Goal: Task Accomplishment & Management: Use online tool/utility

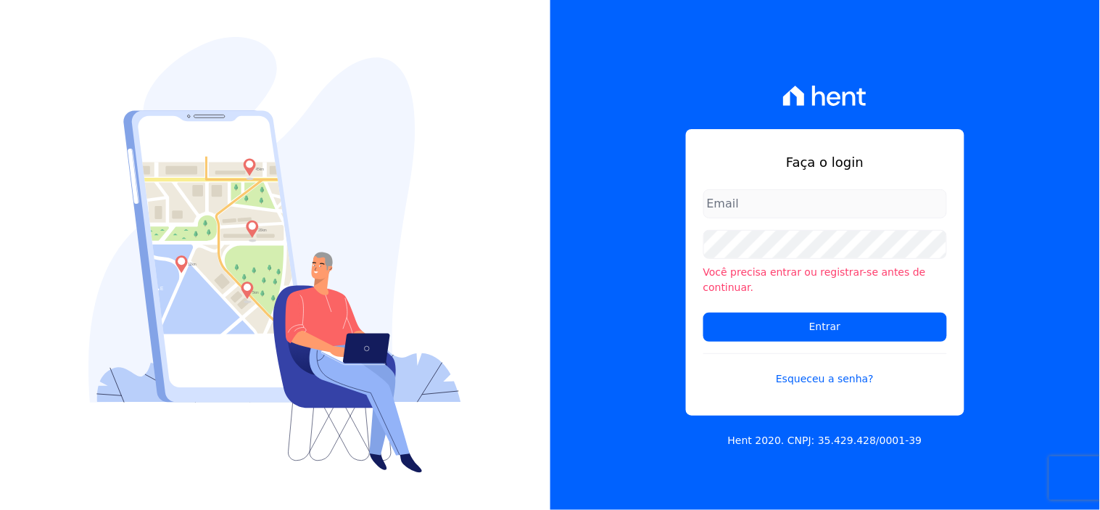
click at [755, 215] on input "email" at bounding box center [825, 203] width 244 height 29
type input "[EMAIL_ADDRESS][DOMAIN_NAME]"
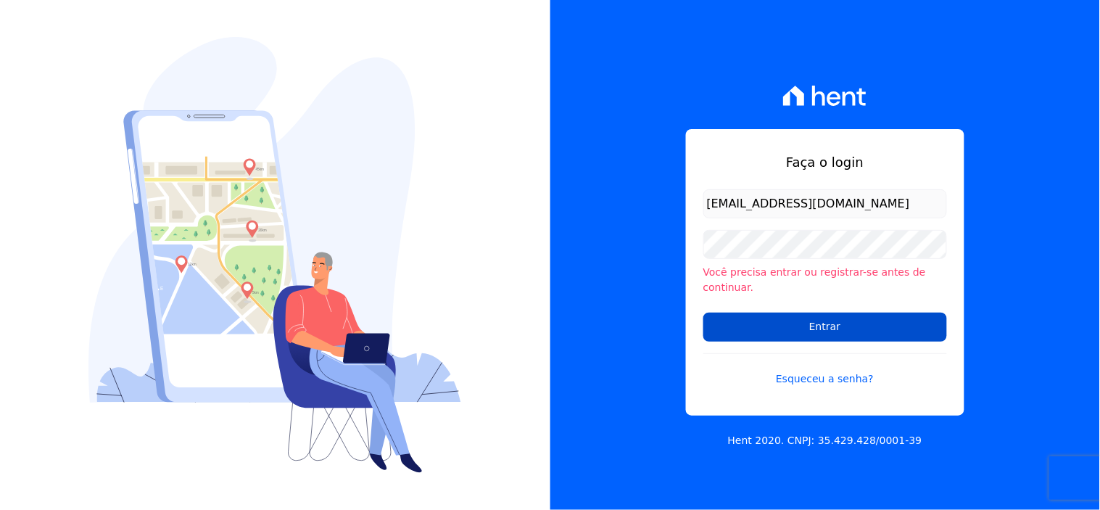
click at [808, 320] on input "Entrar" at bounding box center [825, 326] width 244 height 29
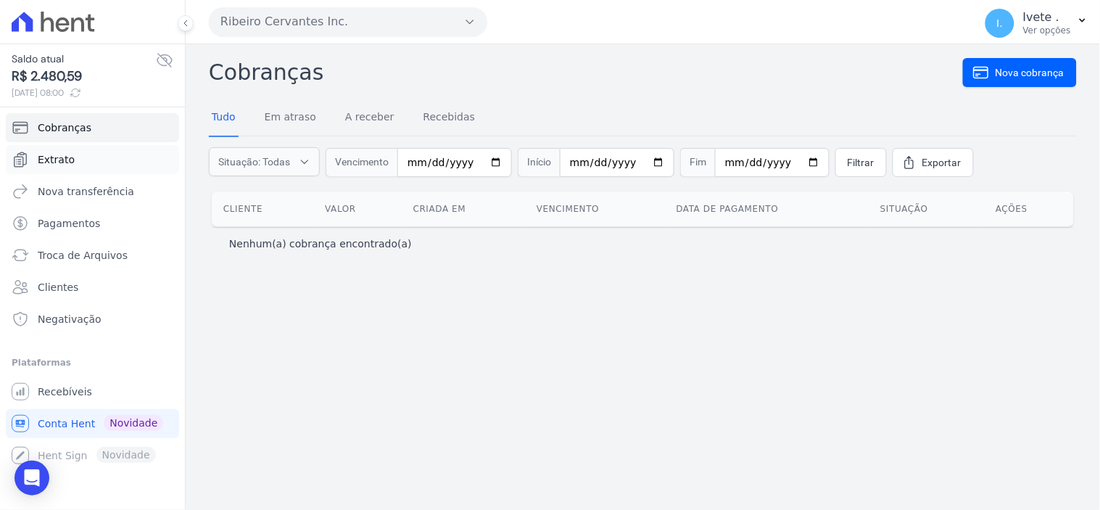
click at [59, 160] on span "Extrato" at bounding box center [56, 159] width 37 height 15
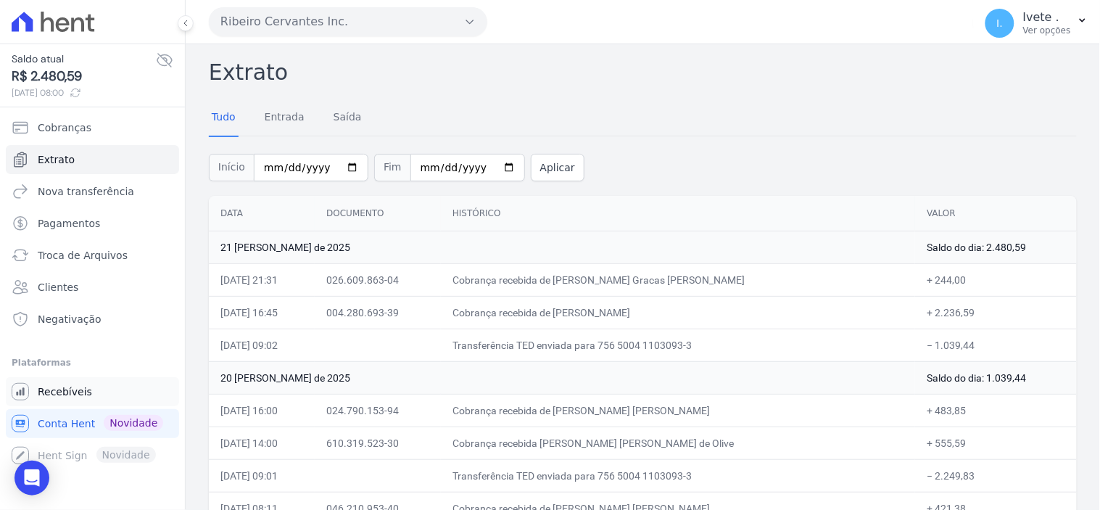
click at [67, 382] on link "Recebíveis" at bounding box center [92, 391] width 173 height 29
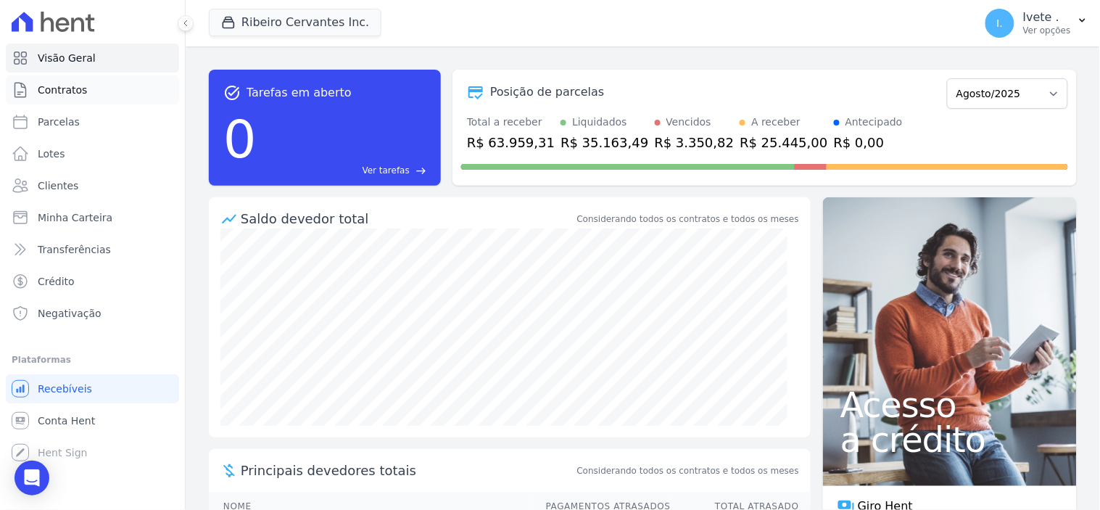
click at [59, 94] on span "Contratos" at bounding box center [62, 90] width 49 height 15
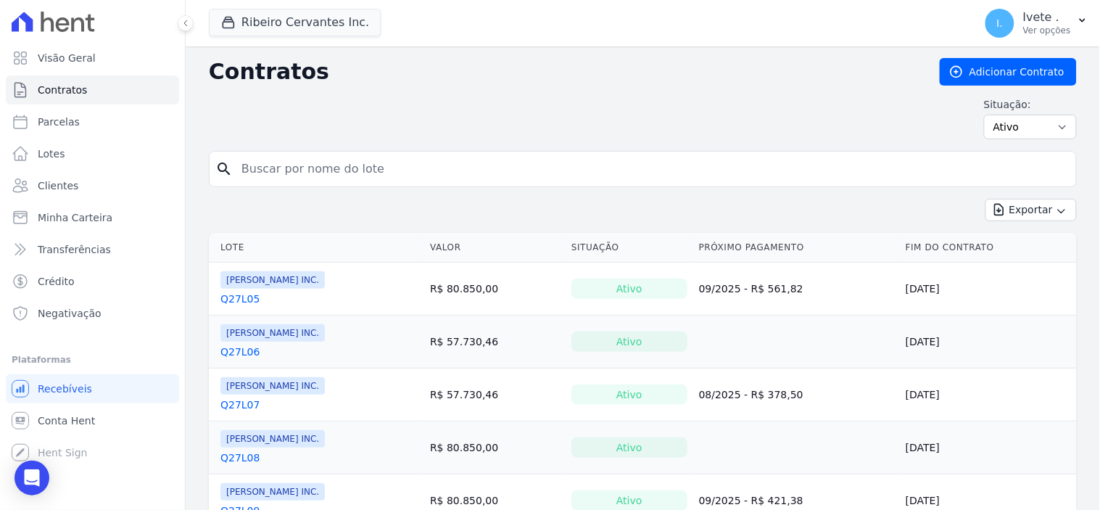
click at [254, 173] on input "search" at bounding box center [651, 168] width 837 height 29
type input "q27l16"
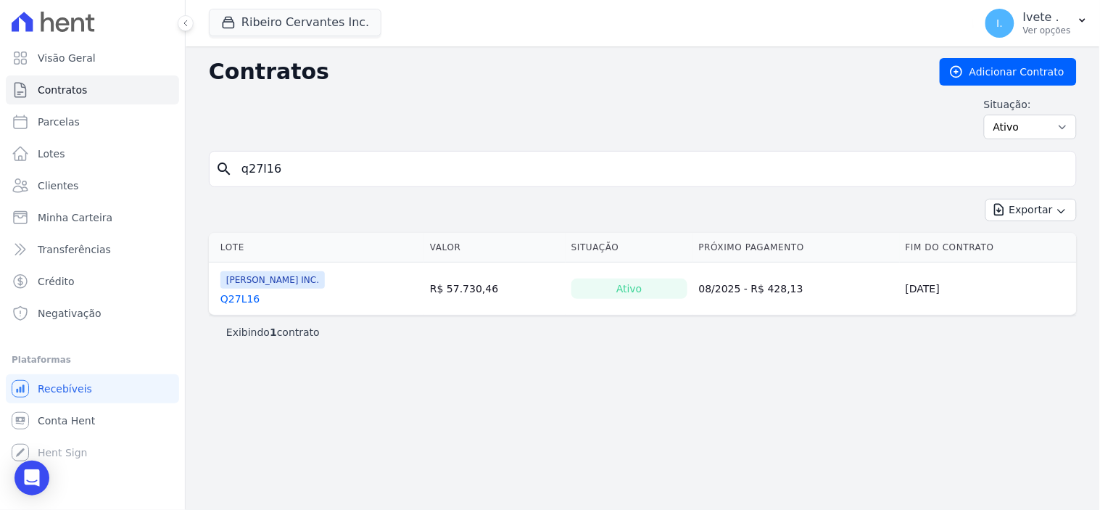
click at [240, 300] on link "Q27L16" at bounding box center [239, 298] width 39 height 15
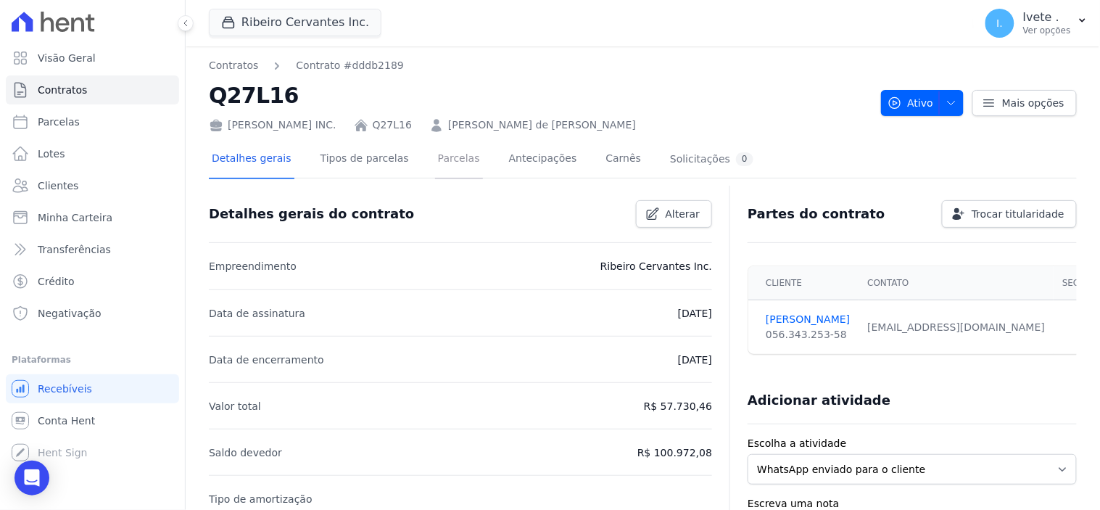
click at [437, 157] on link "Parcelas" at bounding box center [459, 160] width 48 height 38
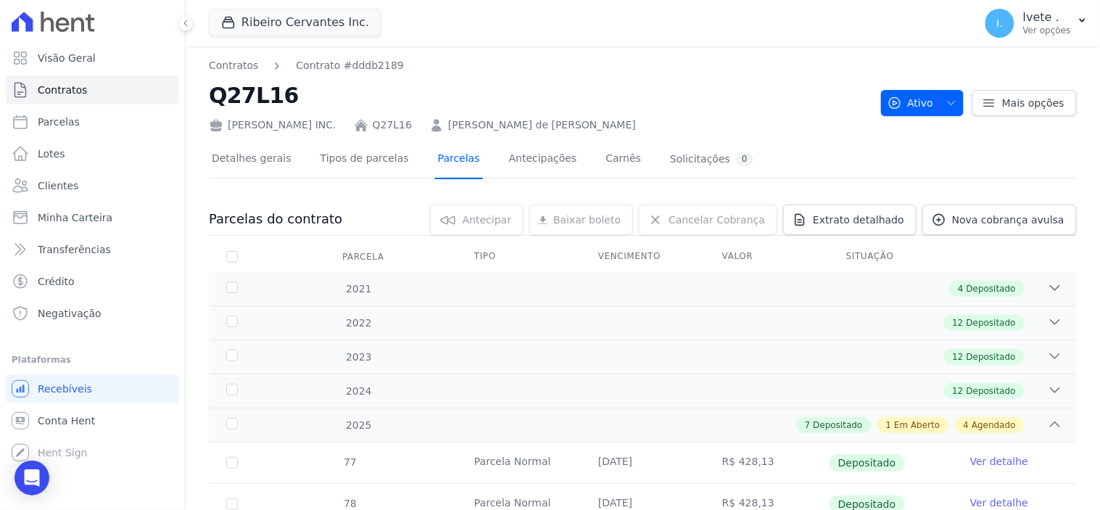
click at [436, 157] on link "Parcelas" at bounding box center [459, 160] width 48 height 38
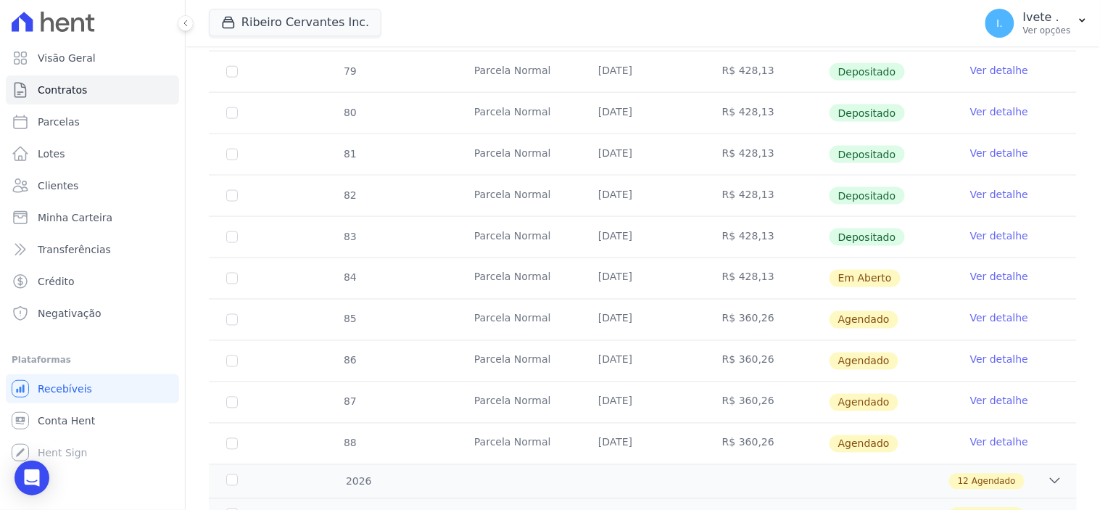
scroll to position [563, 0]
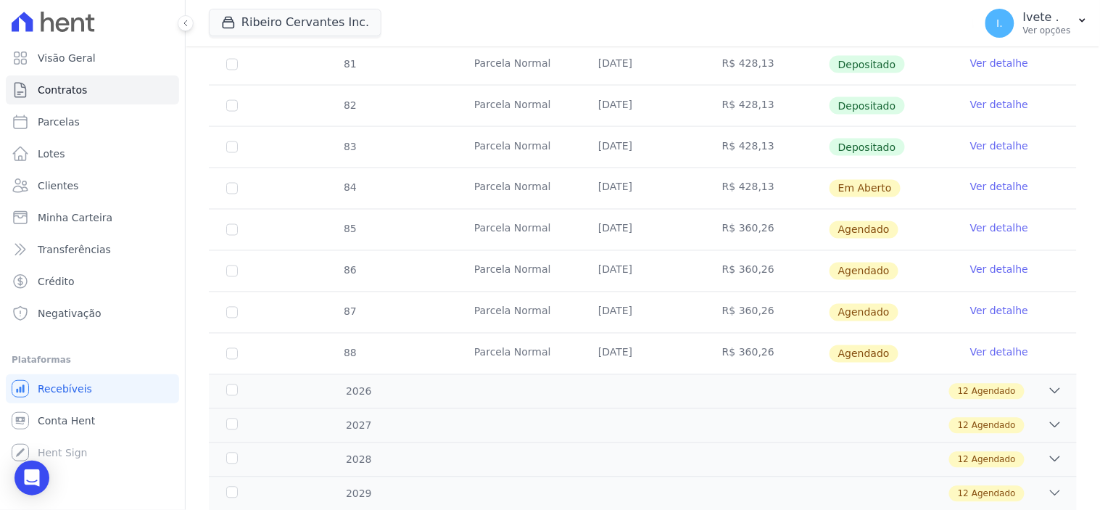
click at [992, 183] on link "Ver detalhe" at bounding box center [999, 187] width 58 height 15
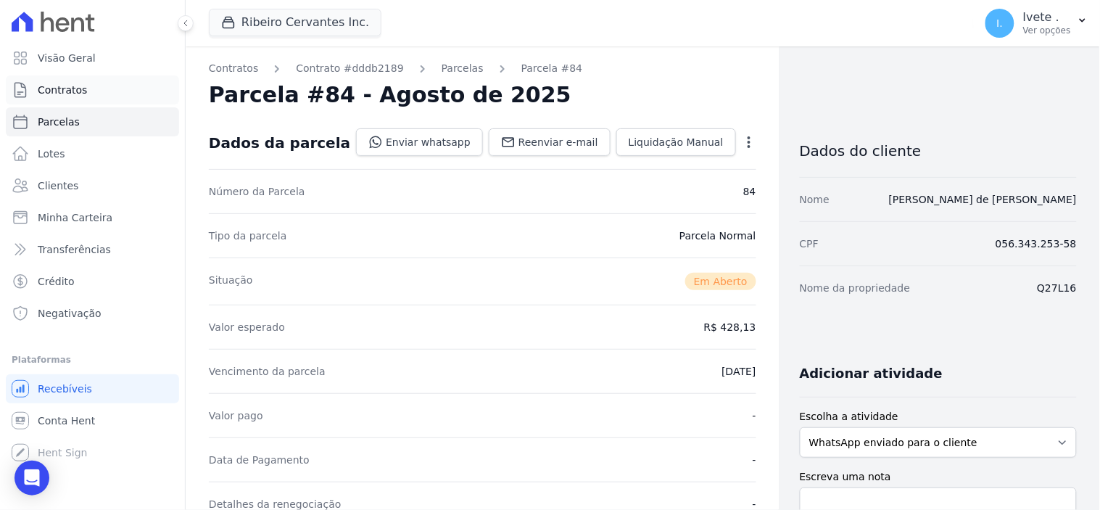
click at [68, 86] on span "Contratos" at bounding box center [62, 90] width 49 height 15
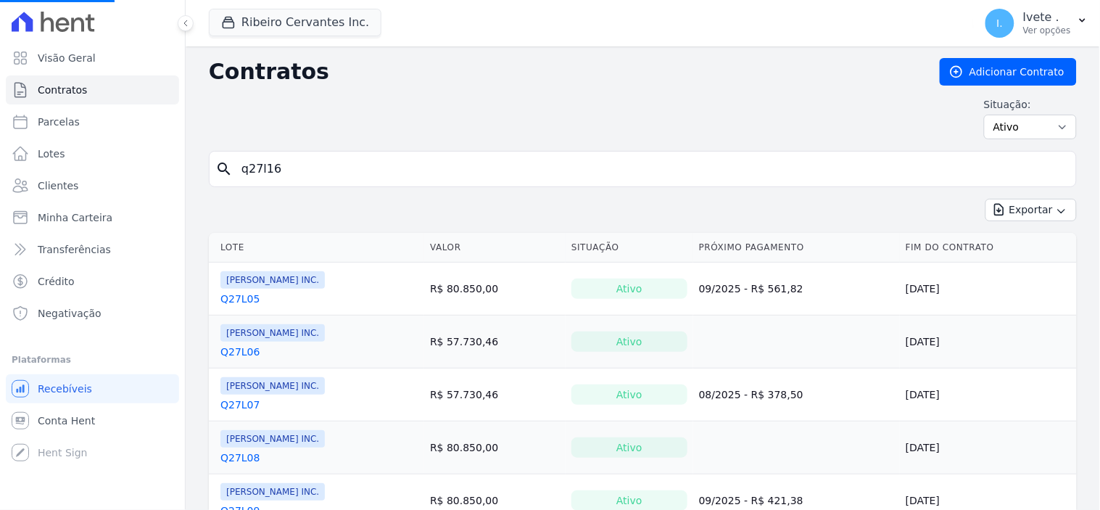
click at [291, 164] on input "q27l16" at bounding box center [651, 168] width 837 height 29
click at [291, 164] on input "search" at bounding box center [651, 168] width 837 height 29
type input "q28l23"
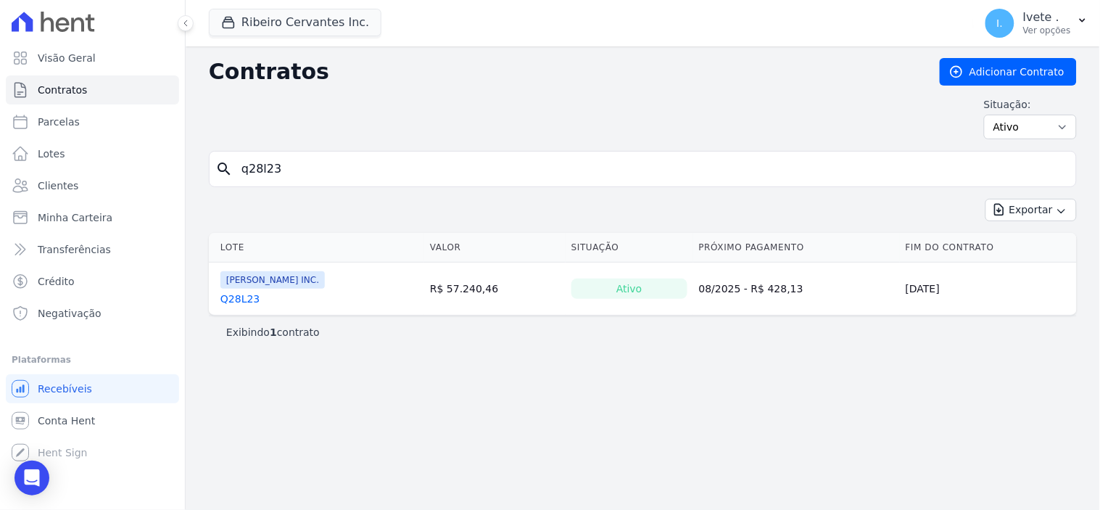
click at [245, 302] on link "Q28L23" at bounding box center [239, 298] width 39 height 15
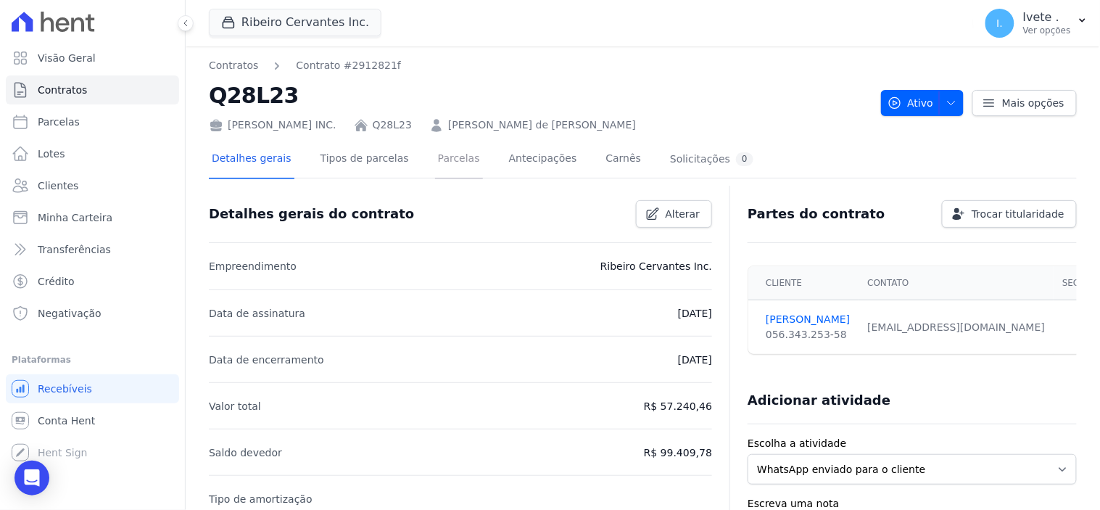
click at [439, 158] on link "Parcelas" at bounding box center [459, 160] width 48 height 38
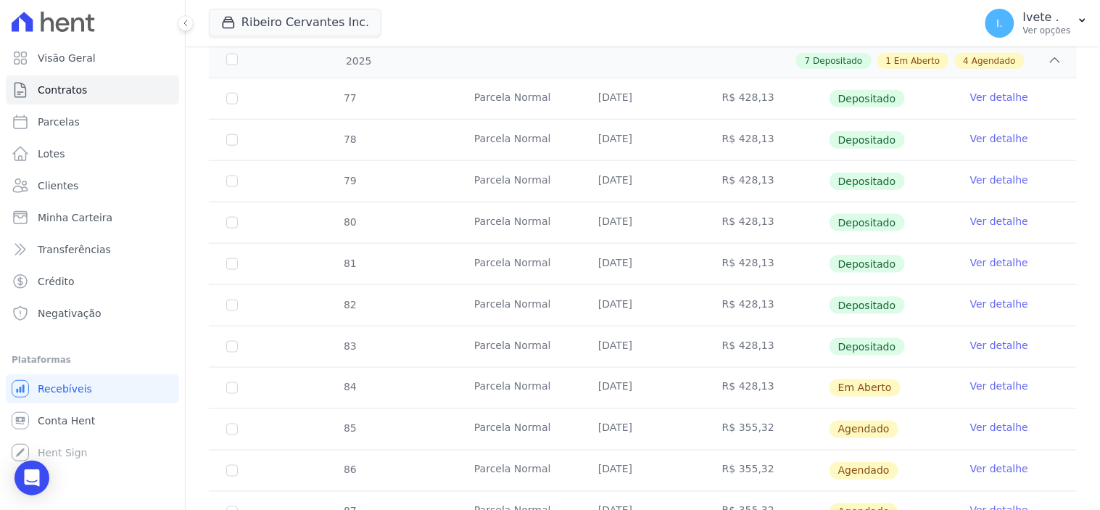
scroll to position [402, 0]
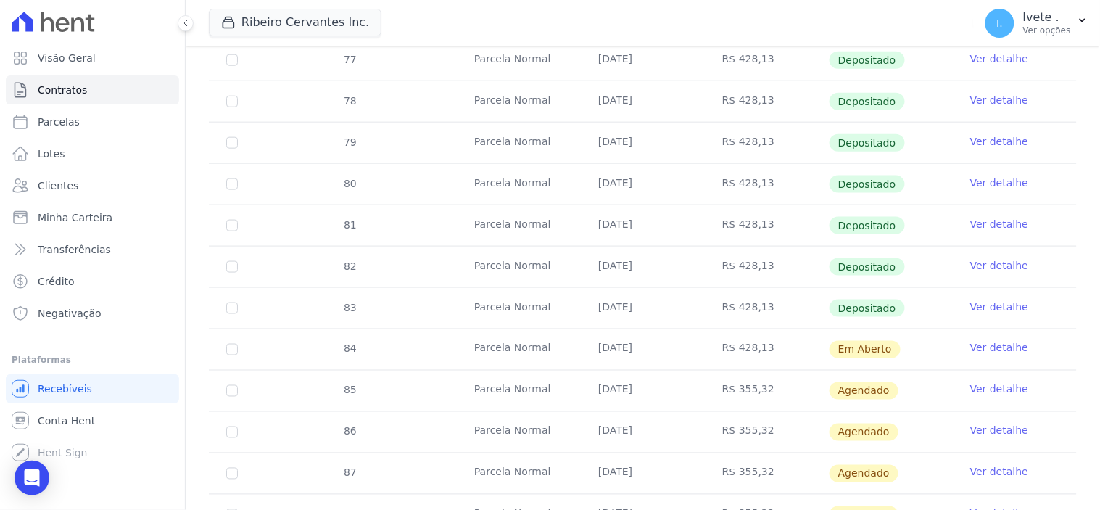
click at [988, 346] on link "Ver detalhe" at bounding box center [999, 348] width 58 height 15
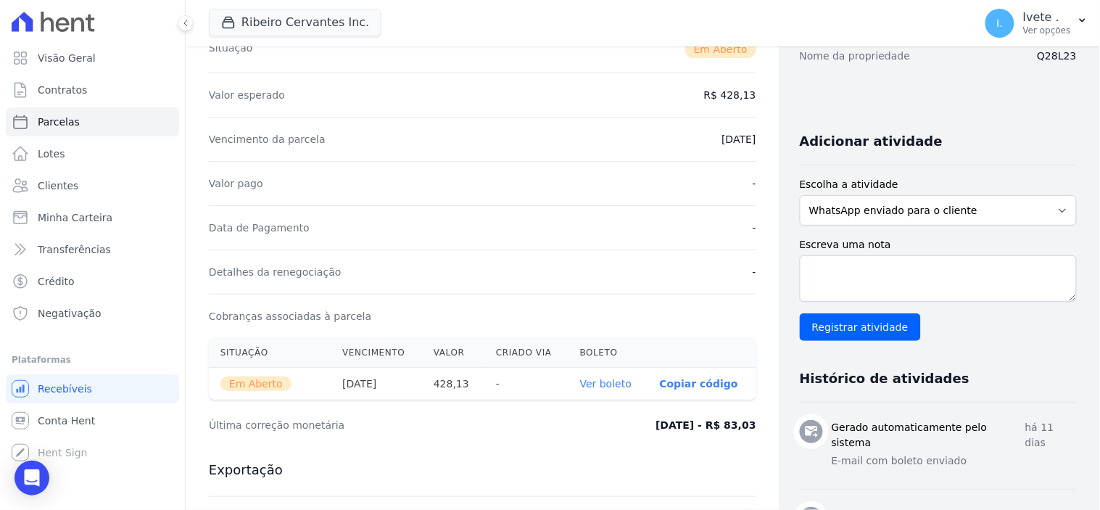
scroll to position [241, 0]
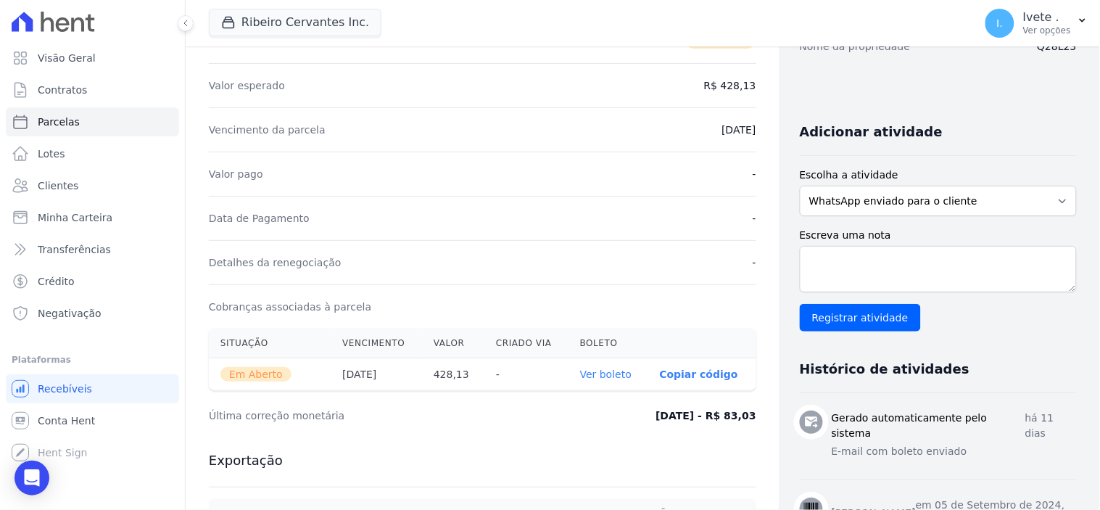
click at [597, 371] on link "Ver boleto" at bounding box center [605, 374] width 51 height 12
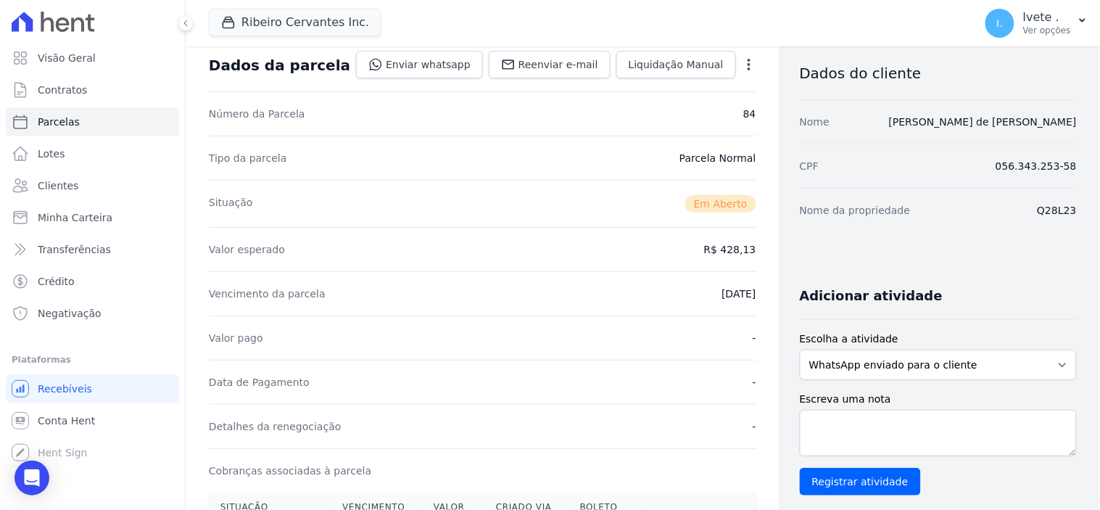
scroll to position [0, 0]
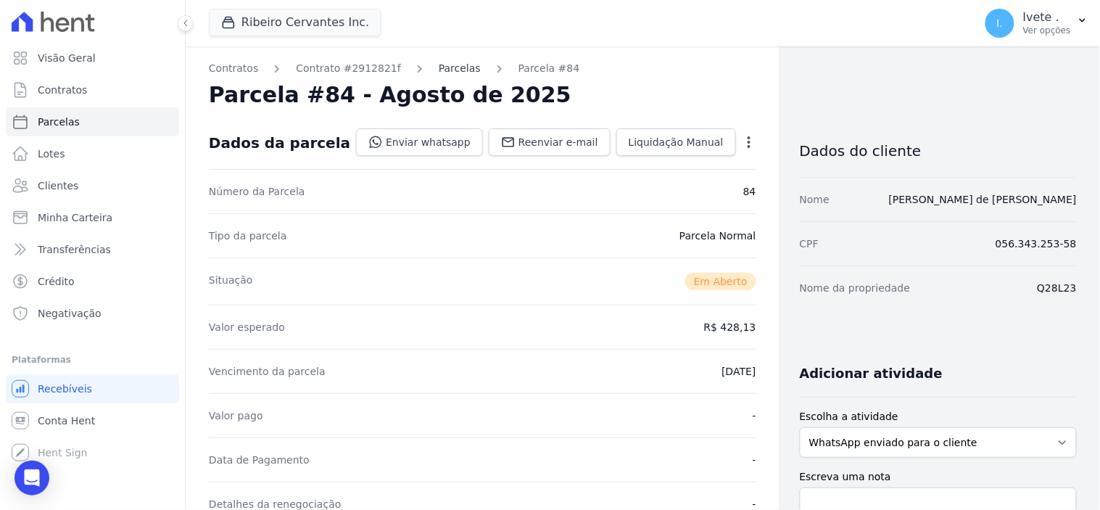
click at [441, 63] on link "Parcelas" at bounding box center [460, 68] width 42 height 15
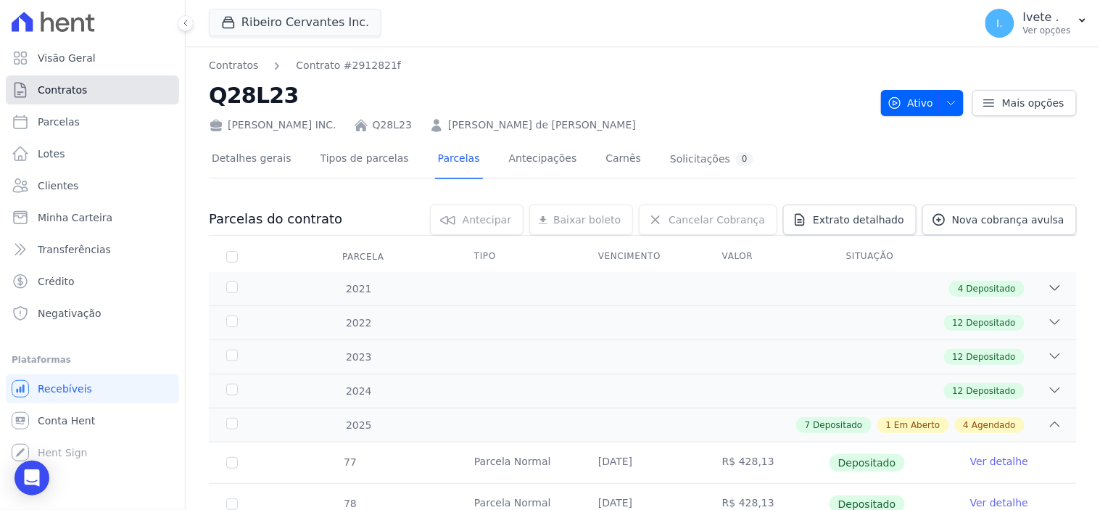
click at [106, 85] on link "Contratos" at bounding box center [92, 89] width 173 height 29
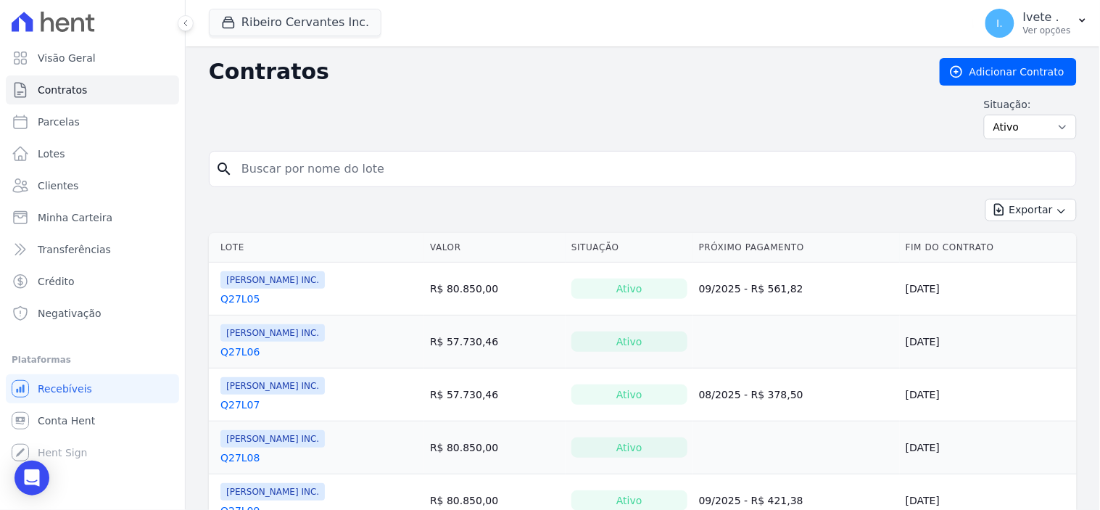
click at [270, 171] on input "search" at bounding box center [651, 168] width 837 height 29
type input "q27l16"
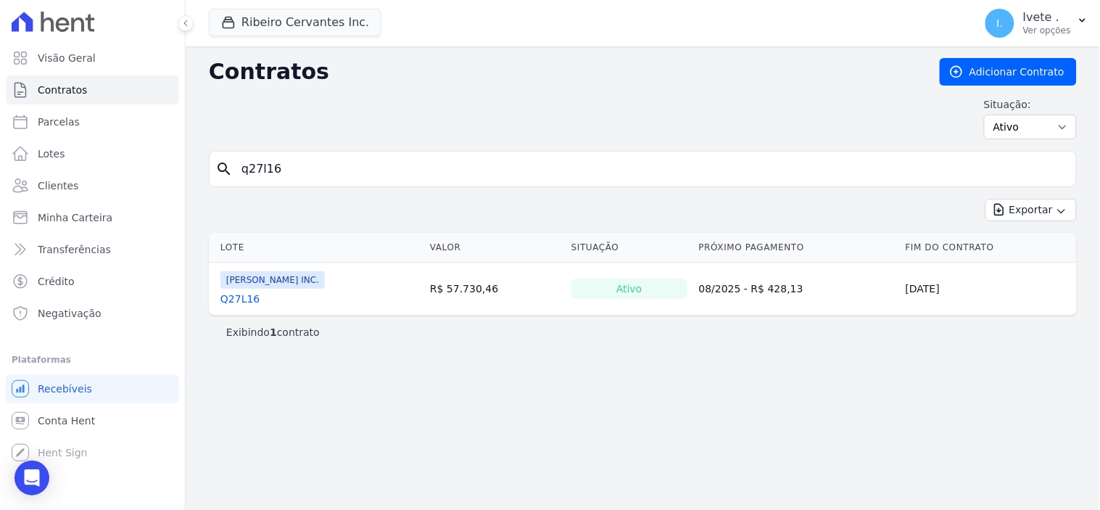
click at [238, 299] on link "Q27L16" at bounding box center [239, 298] width 39 height 15
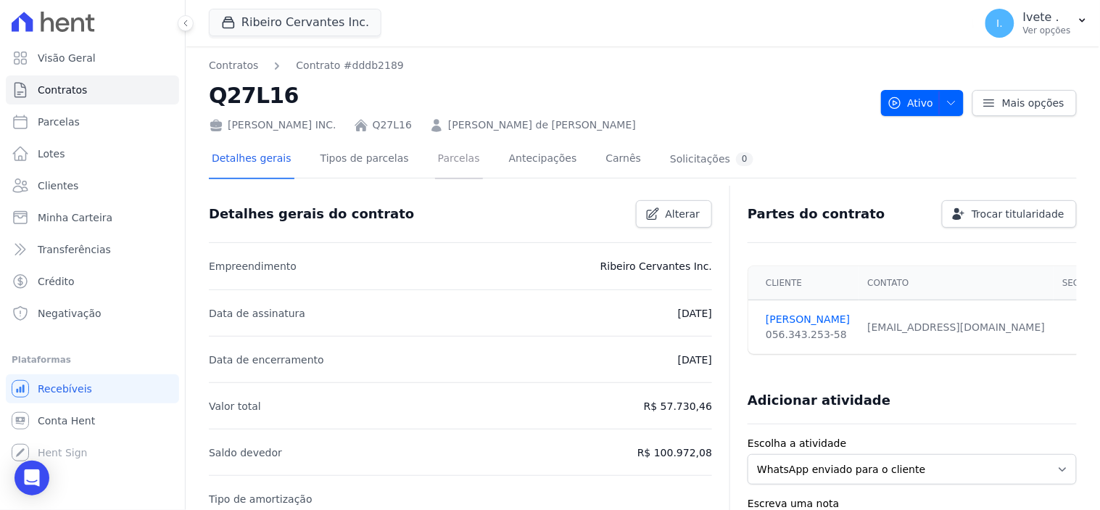
click at [437, 160] on link "Parcelas" at bounding box center [459, 160] width 48 height 38
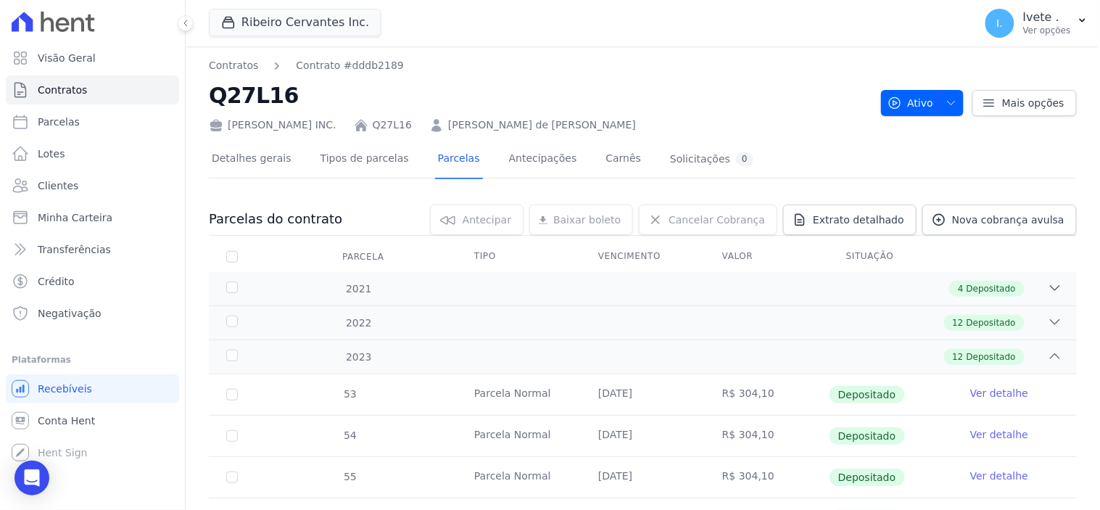
click at [991, 349] on div "12 Depositado" at bounding box center [984, 357] width 80 height 16
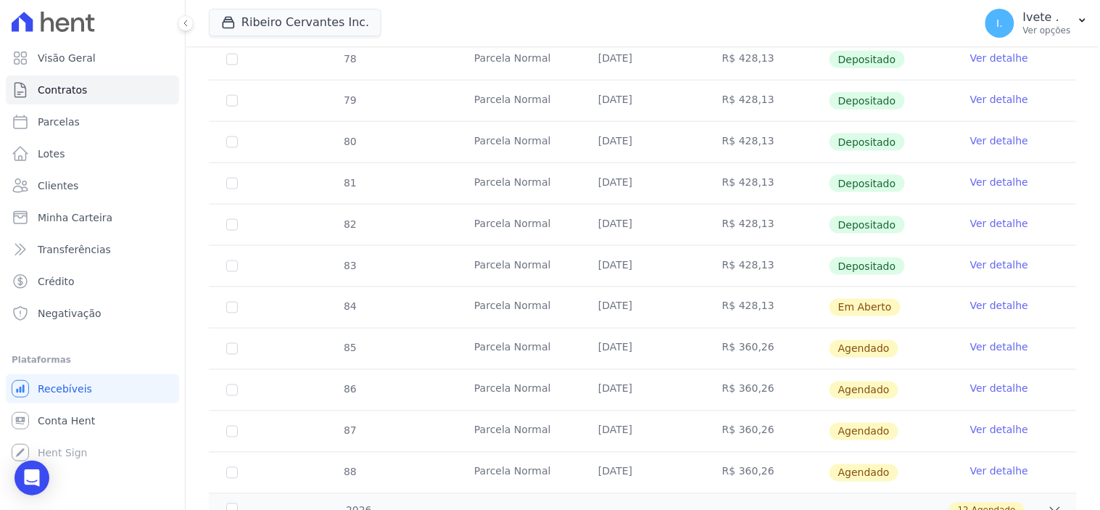
scroll to position [483, 0]
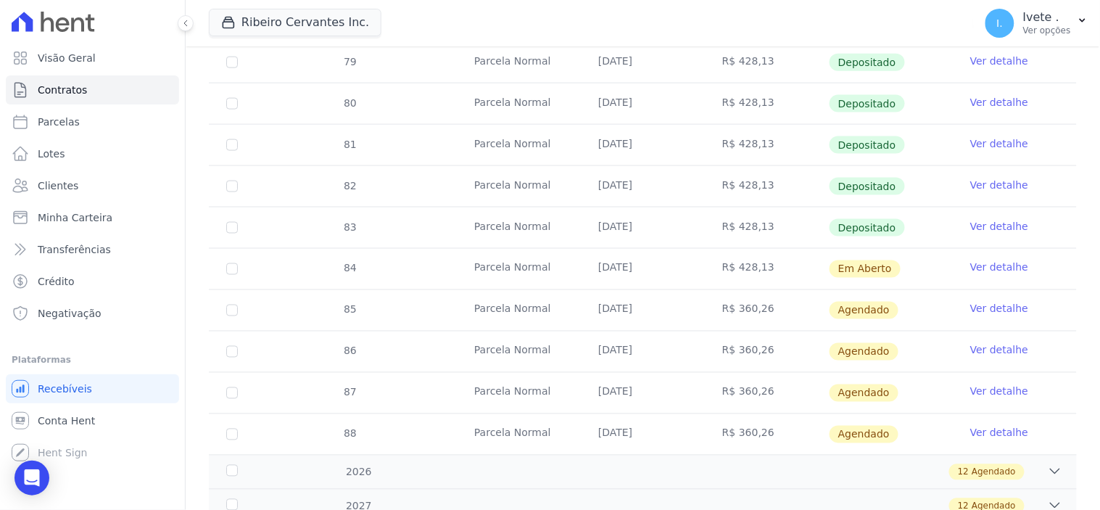
click at [985, 268] on link "Ver detalhe" at bounding box center [999, 267] width 58 height 15
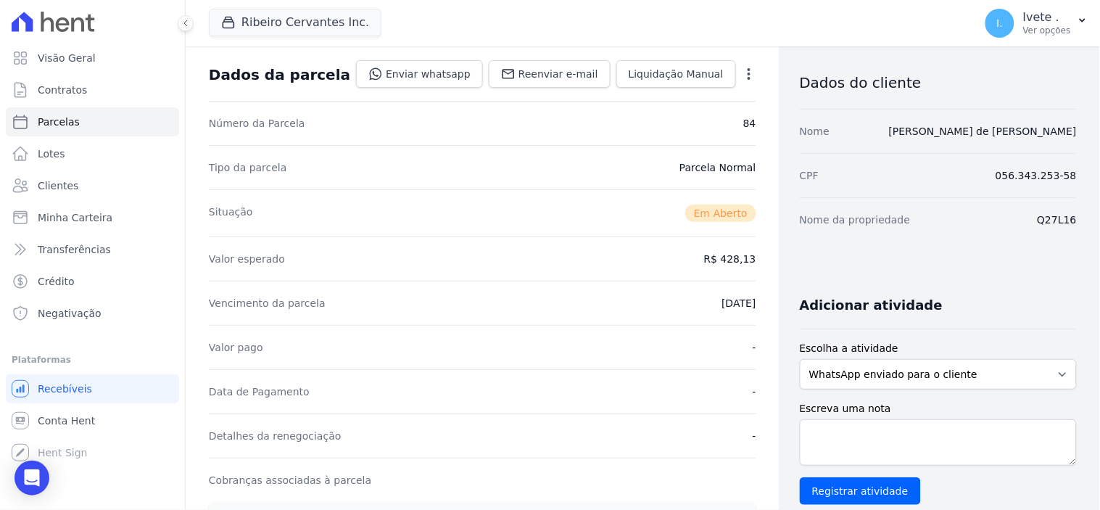
scroll to position [241, 0]
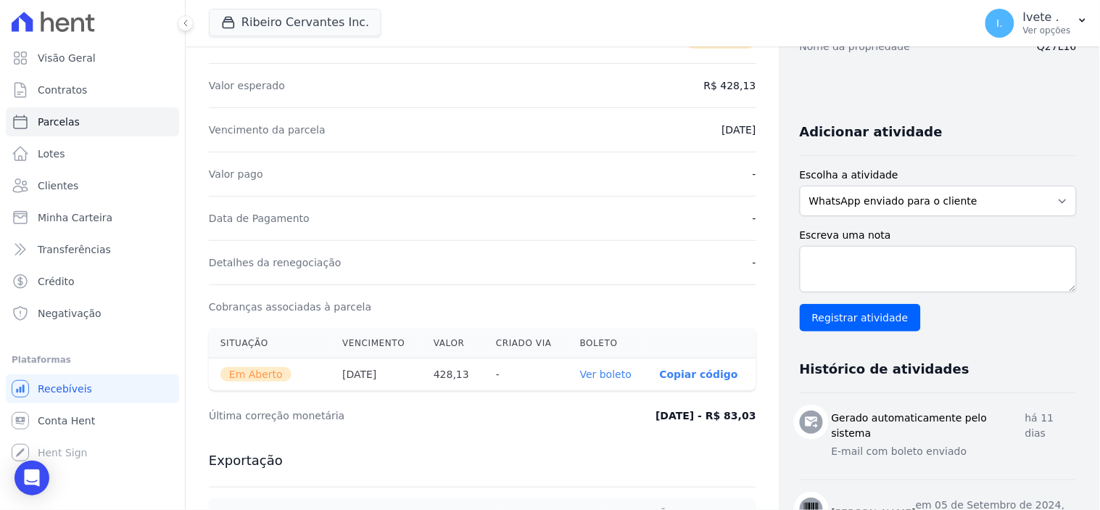
click at [591, 373] on link "Ver boleto" at bounding box center [605, 374] width 51 height 12
click at [51, 85] on span "Contratos" at bounding box center [62, 90] width 49 height 15
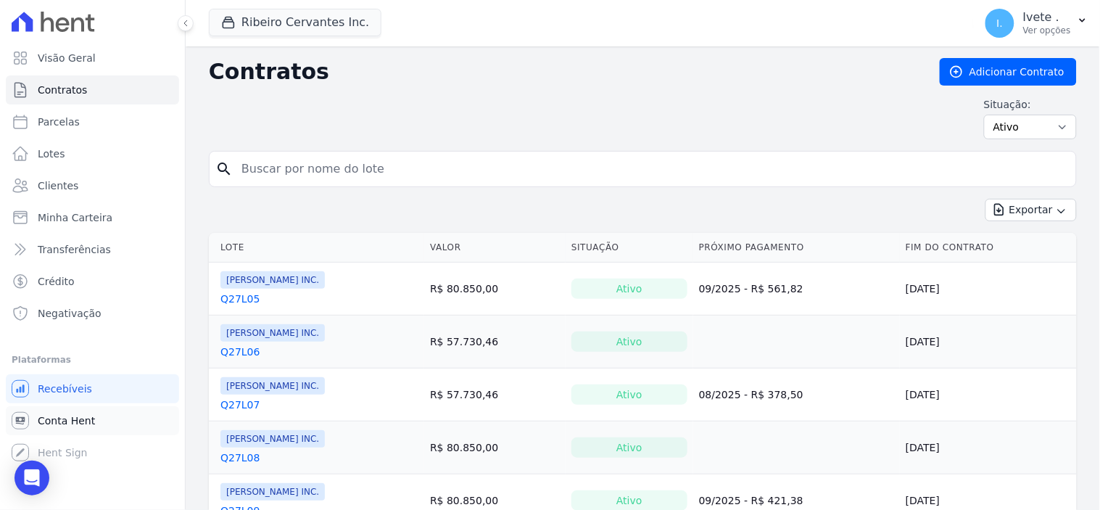
click at [65, 419] on span "Conta Hent" at bounding box center [66, 420] width 57 height 15
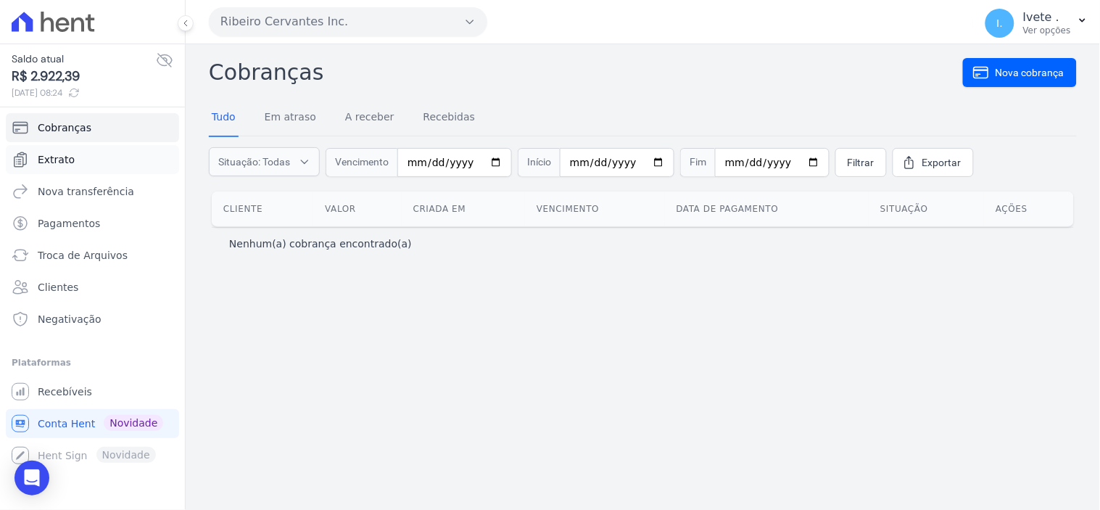
click at [71, 160] on link "Extrato" at bounding box center [92, 159] width 173 height 29
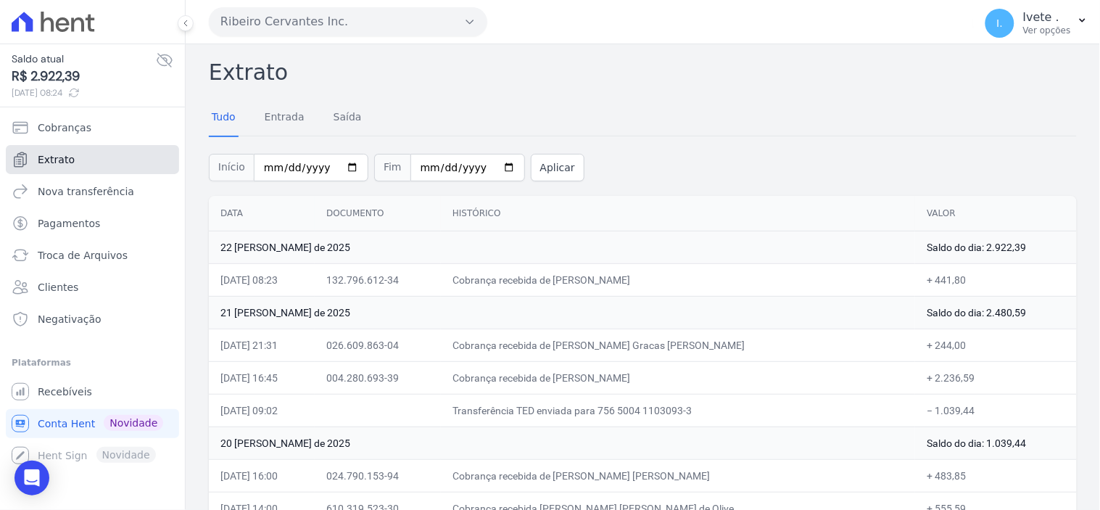
click at [69, 163] on span "Extrato" at bounding box center [56, 159] width 37 height 15
click at [63, 390] on span "Recebíveis" at bounding box center [65, 391] width 54 height 15
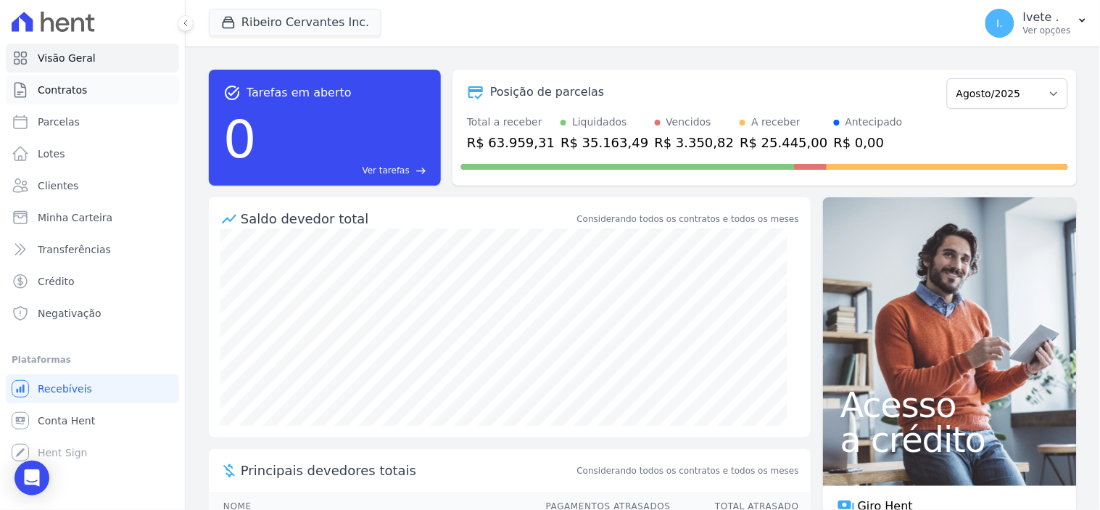
click at [64, 92] on span "Contratos" at bounding box center [62, 90] width 49 height 15
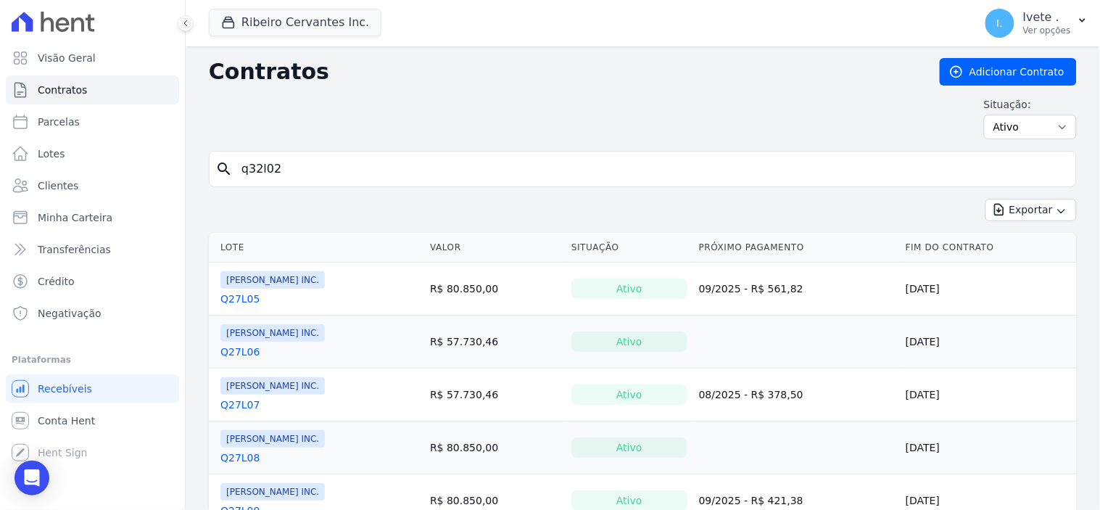
type input "q32l02"
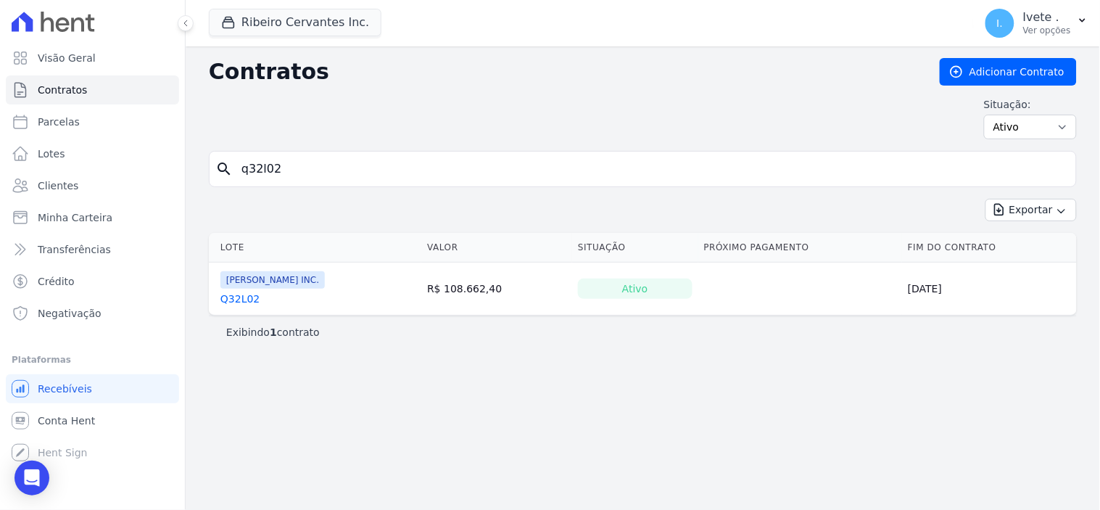
click at [239, 294] on link "Q32L02" at bounding box center [239, 298] width 39 height 15
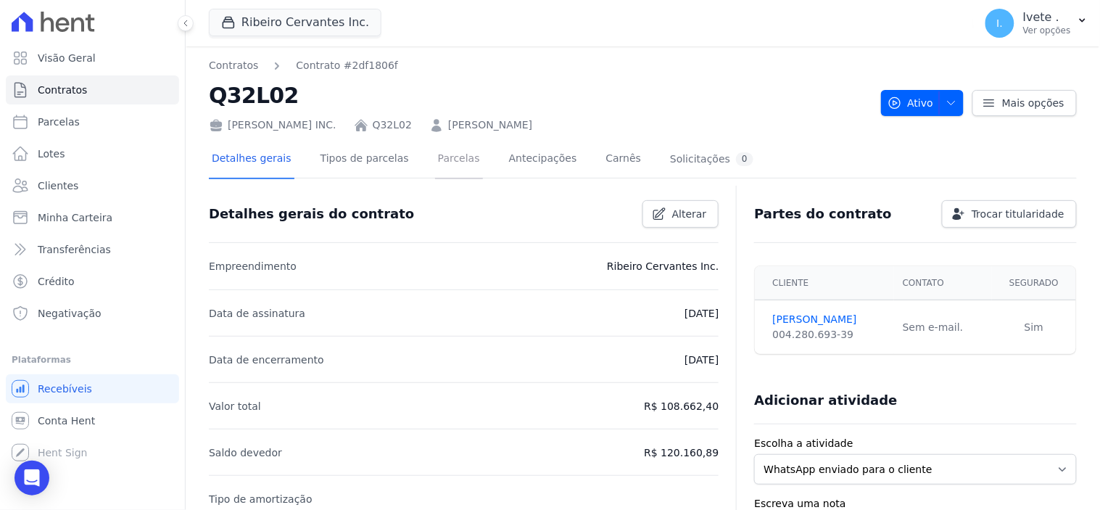
click at [436, 158] on link "Parcelas" at bounding box center [459, 160] width 48 height 38
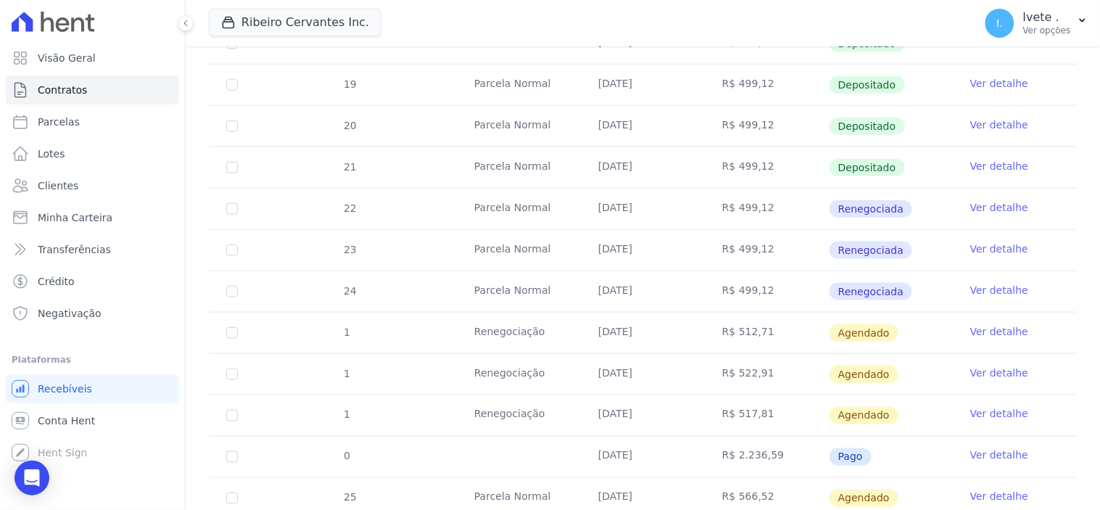
scroll to position [402, 0]
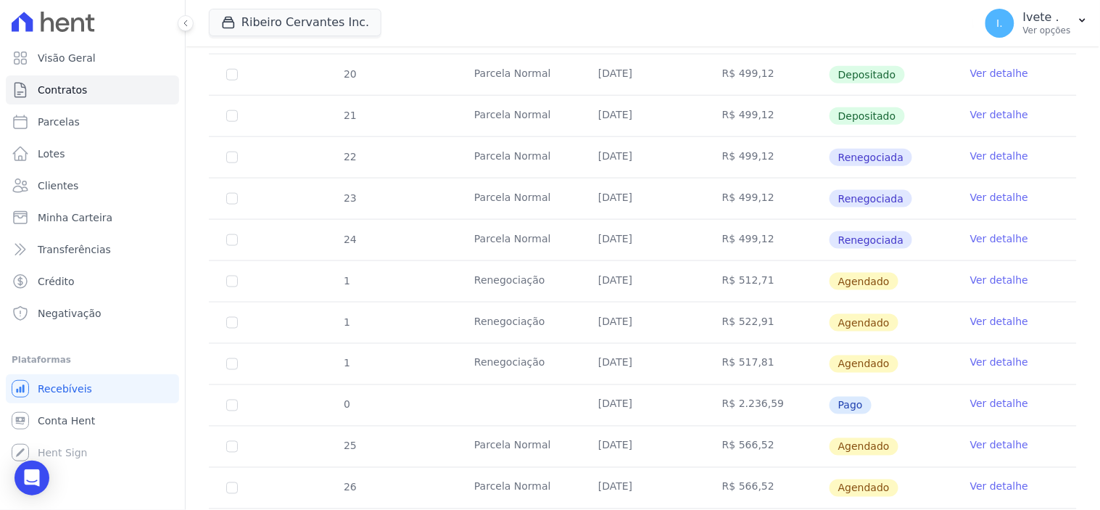
click at [979, 278] on link "Ver detalhe" at bounding box center [999, 280] width 58 height 15
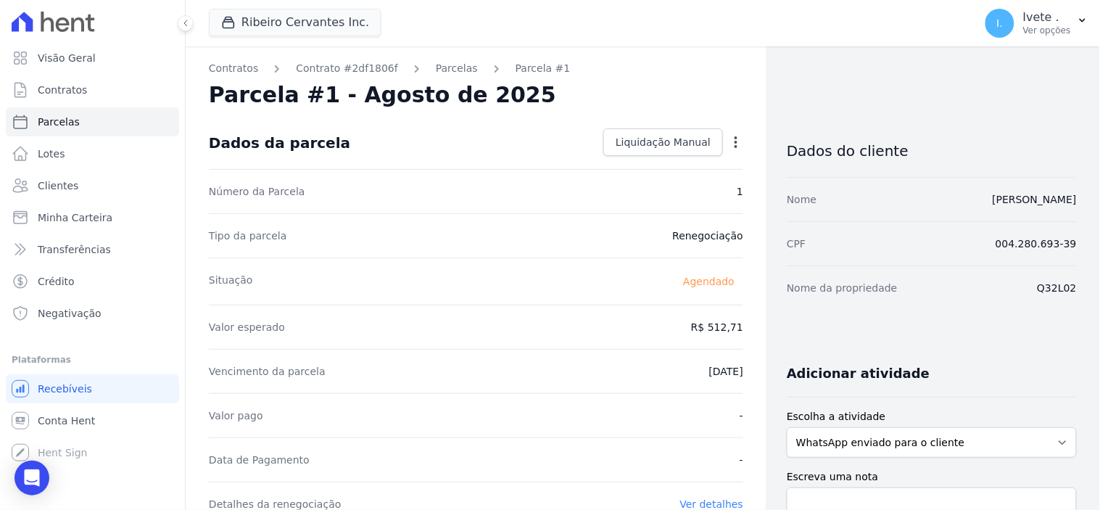
click at [730, 142] on icon "button" at bounding box center [736, 142] width 15 height 15
click at [716, 87] on div "Parcela #1 - Agosto de 2025" at bounding box center [476, 95] width 534 height 26
click at [680, 146] on span "Liquidação Manual" at bounding box center [663, 142] width 95 height 15
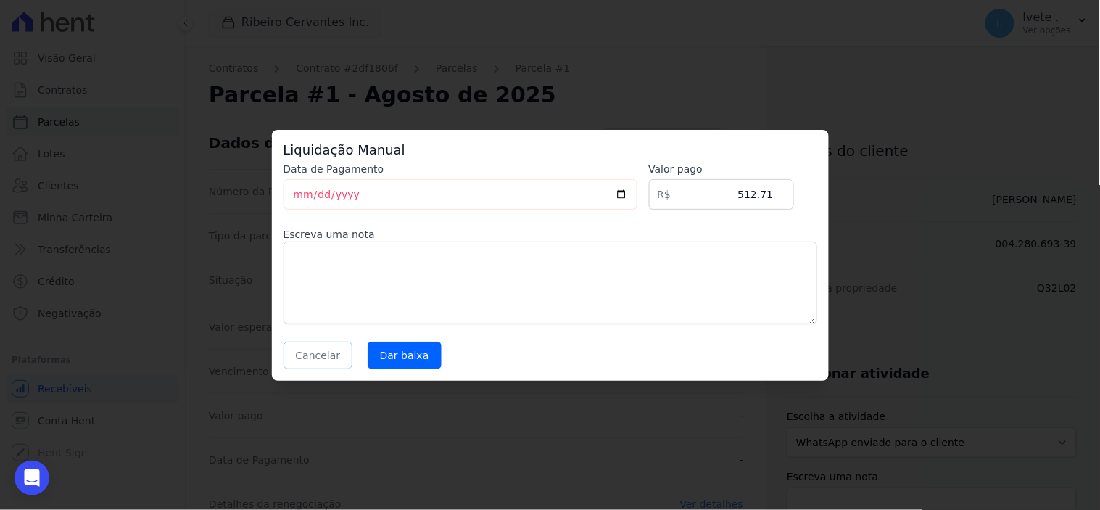
click at [313, 343] on button "Cancelar" at bounding box center [318, 355] width 70 height 28
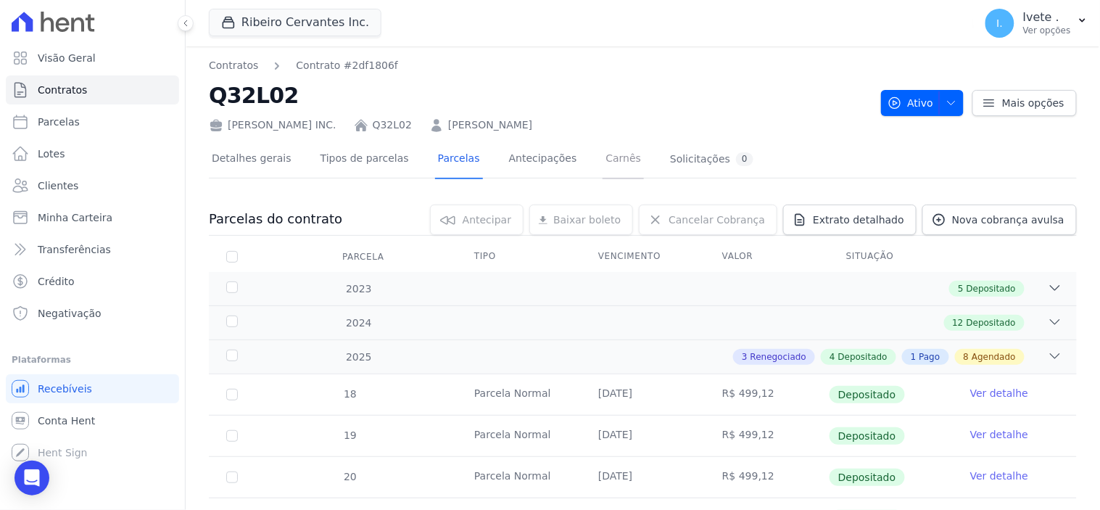
click at [602, 157] on link "Carnês" at bounding box center [622, 160] width 41 height 38
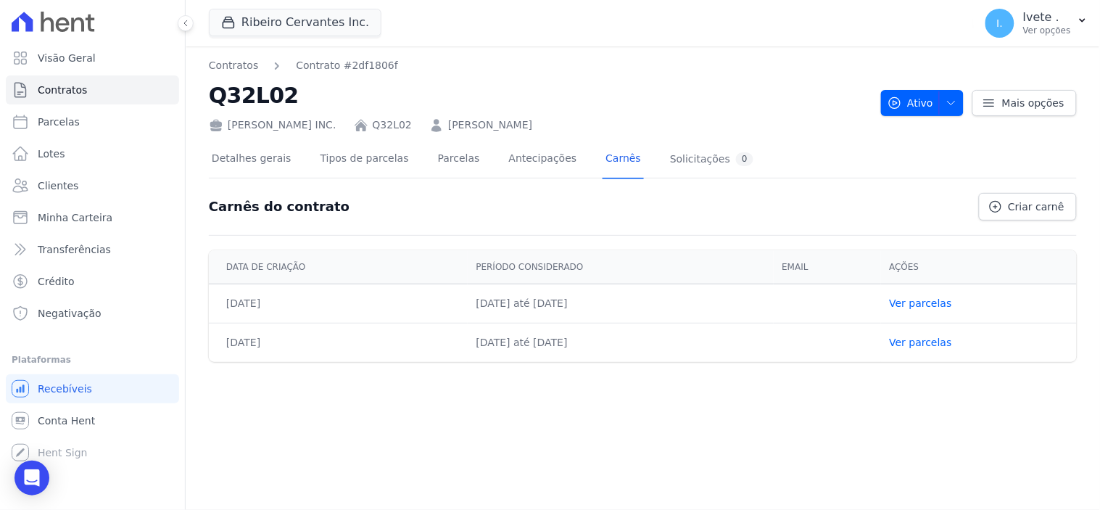
click at [994, 474] on div "Contratos Contrato #2df1806f Q32L02 Ribeiro Cervantes INC. Q32L02 Marcos Castro…" at bounding box center [643, 277] width 914 height 463
click at [435, 154] on link "Parcelas" at bounding box center [459, 160] width 48 height 38
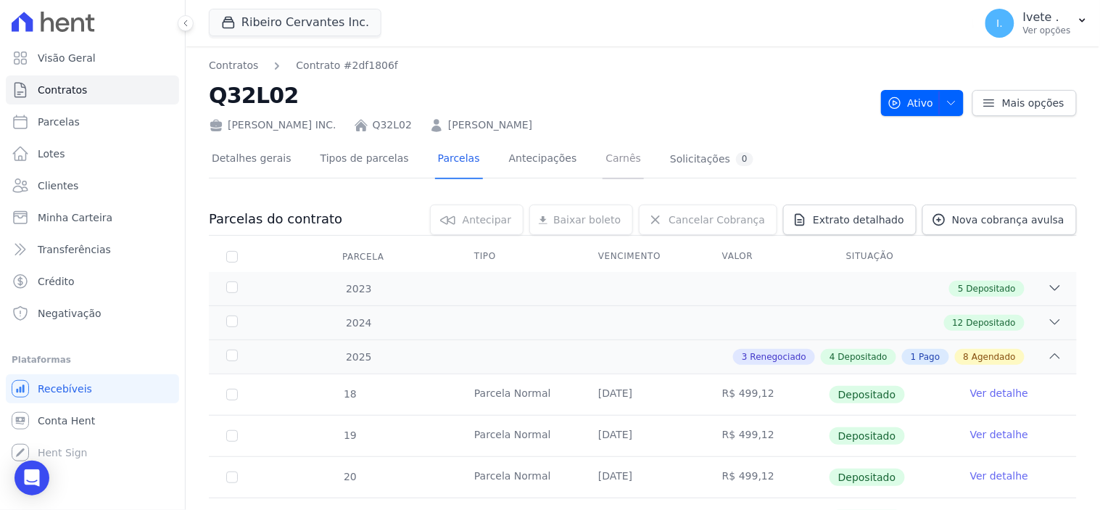
click at [602, 155] on link "Carnês" at bounding box center [622, 160] width 41 height 38
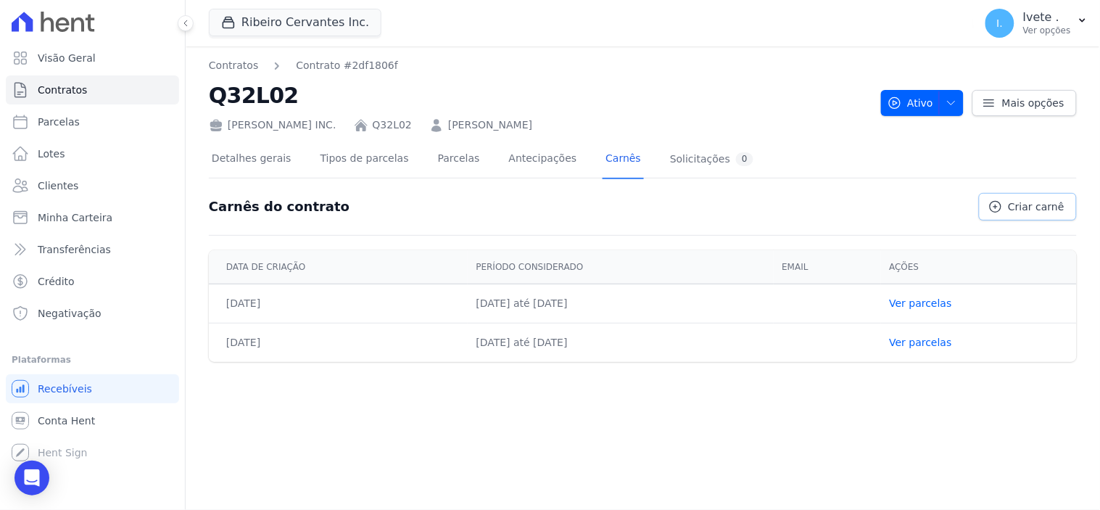
click at [1032, 206] on span "Criar carnê" at bounding box center [1037, 206] width 56 height 15
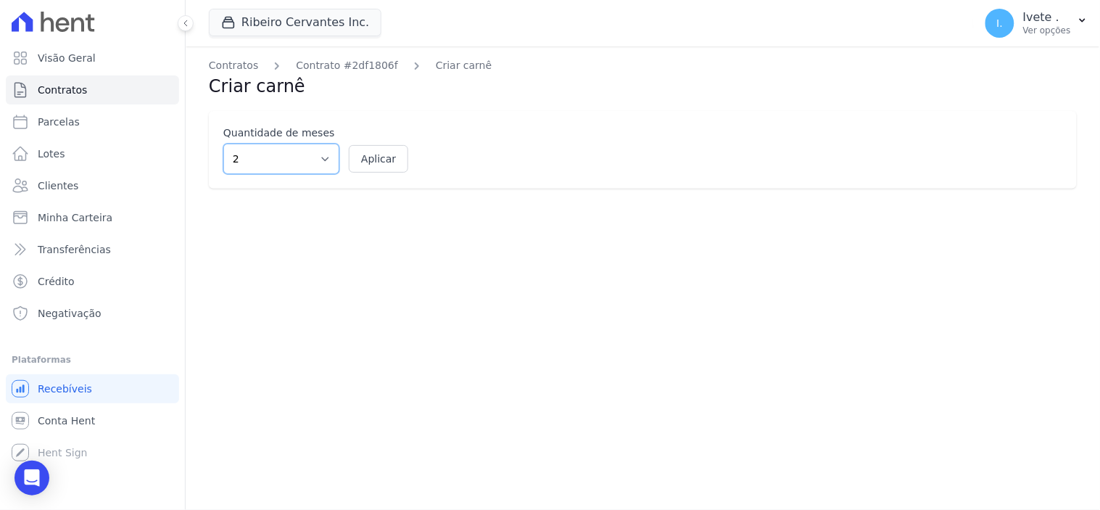
click at [317, 156] on select "2 3 4 5 6 7 8 9 10 11 12" at bounding box center [281, 159] width 116 height 30
select select "12"
click at [223, 144] on select "2 3 4 5 6 7 8 9 10 11 12" at bounding box center [281, 159] width 116 height 30
click at [388, 160] on button "Aplicar" at bounding box center [378, 159] width 59 height 28
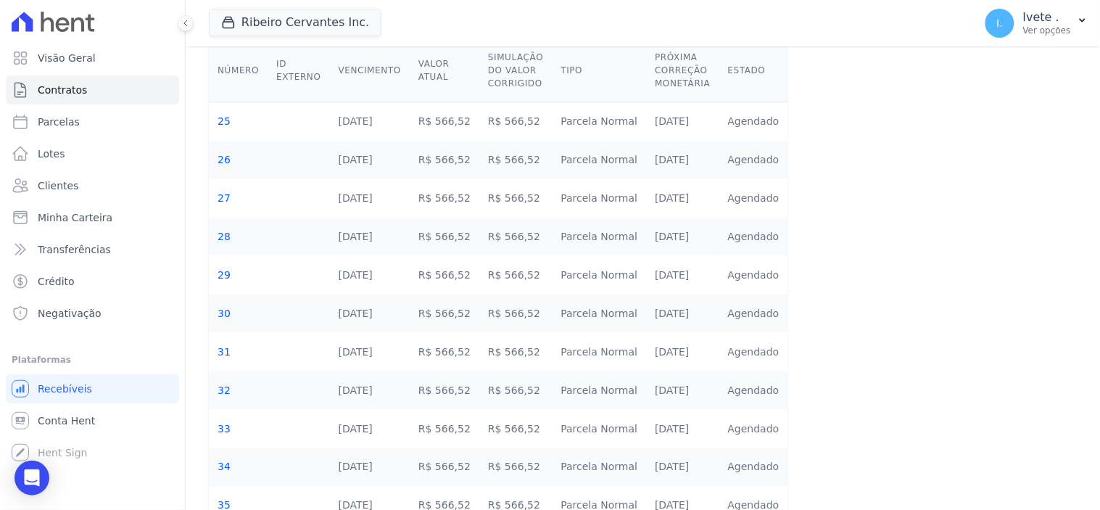
scroll to position [322, 0]
click at [30, 476] on icon "Open Intercom Messenger" at bounding box center [31, 477] width 17 height 19
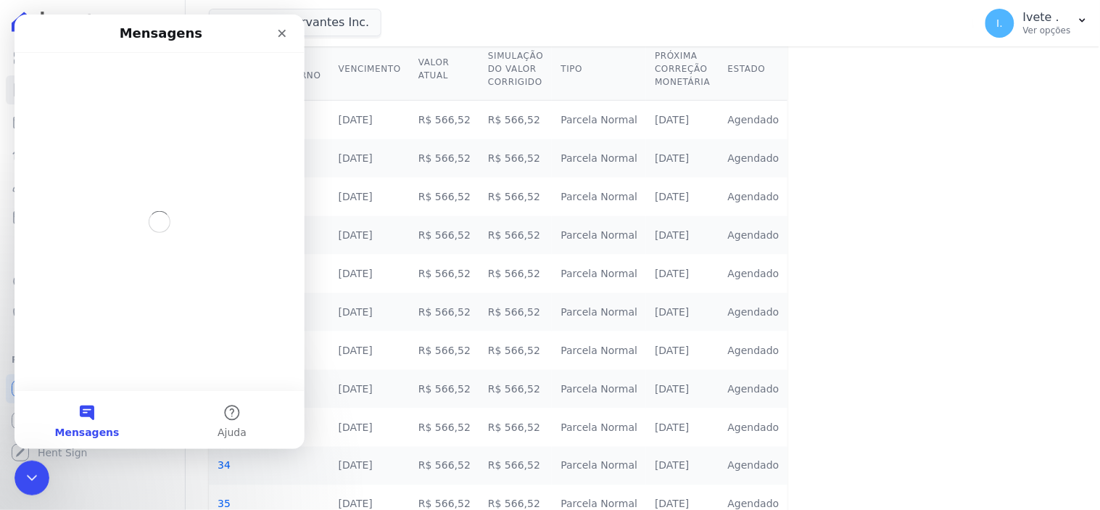
scroll to position [0, 0]
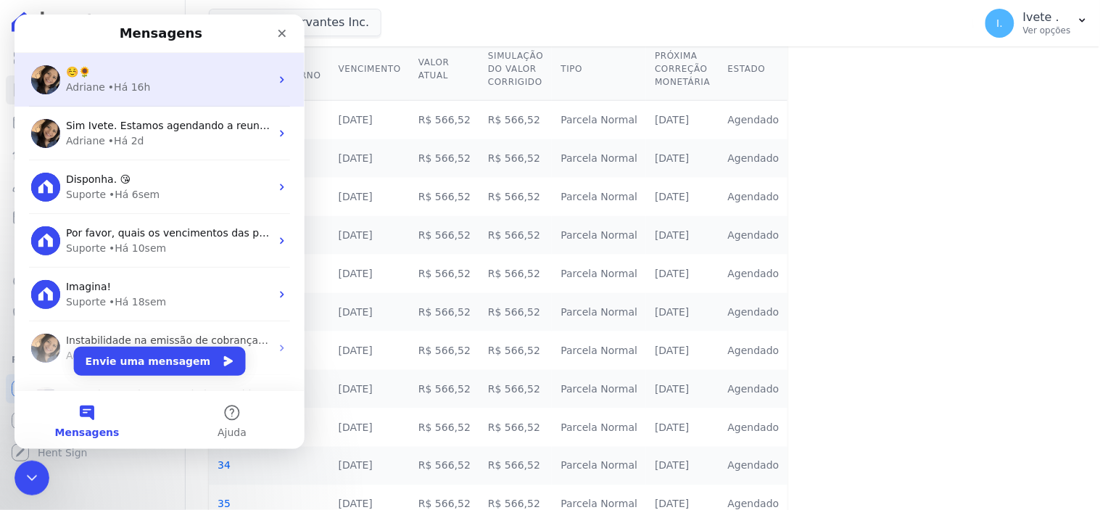
click at [212, 80] on div "Adriane • Há 16h" at bounding box center [167, 86] width 204 height 15
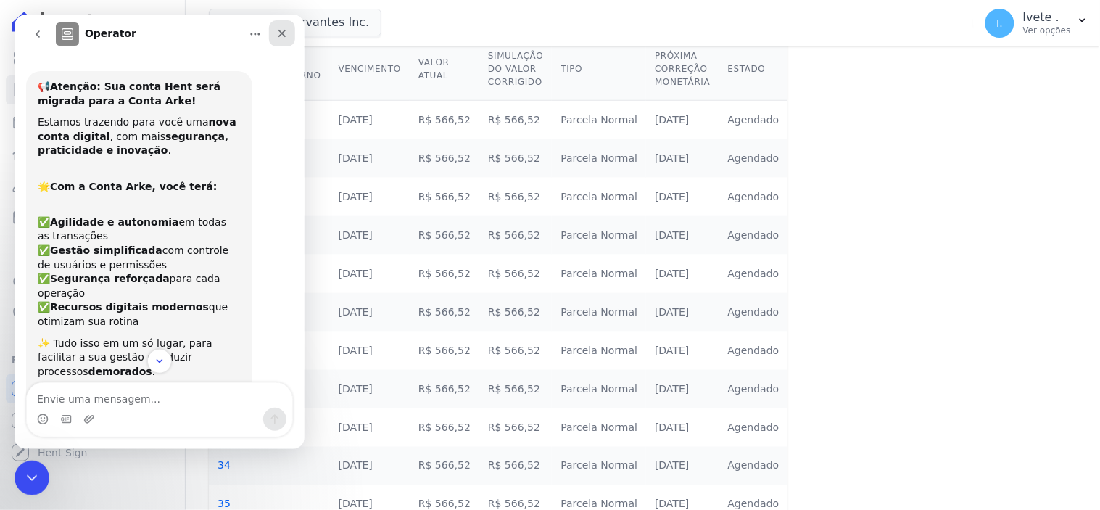
click at [279, 32] on icon "Fechar" at bounding box center [282, 33] width 12 height 12
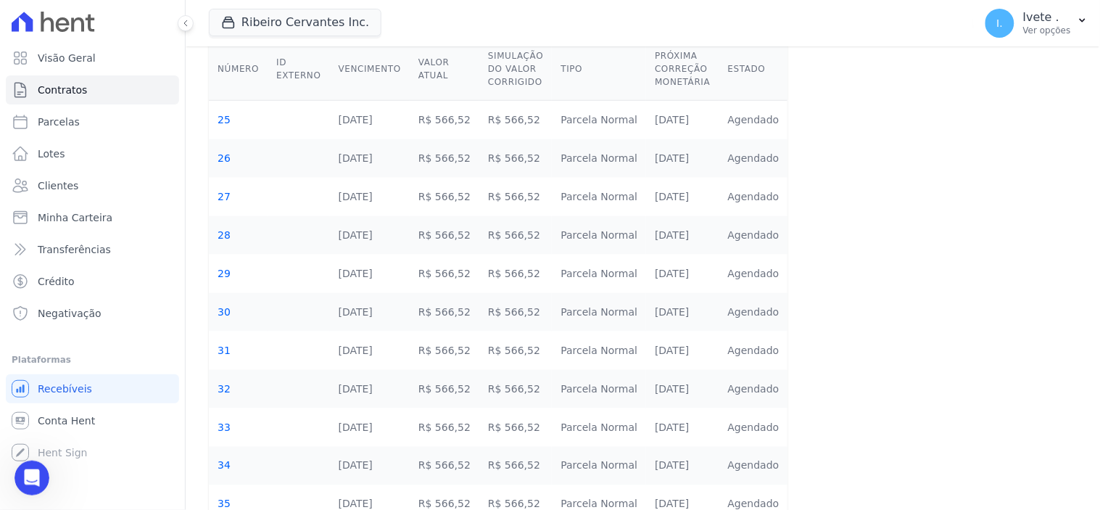
scroll to position [2715, 0]
click at [20, 482] on div "Abertura do Messenger da Intercom" at bounding box center [30, 476] width 48 height 48
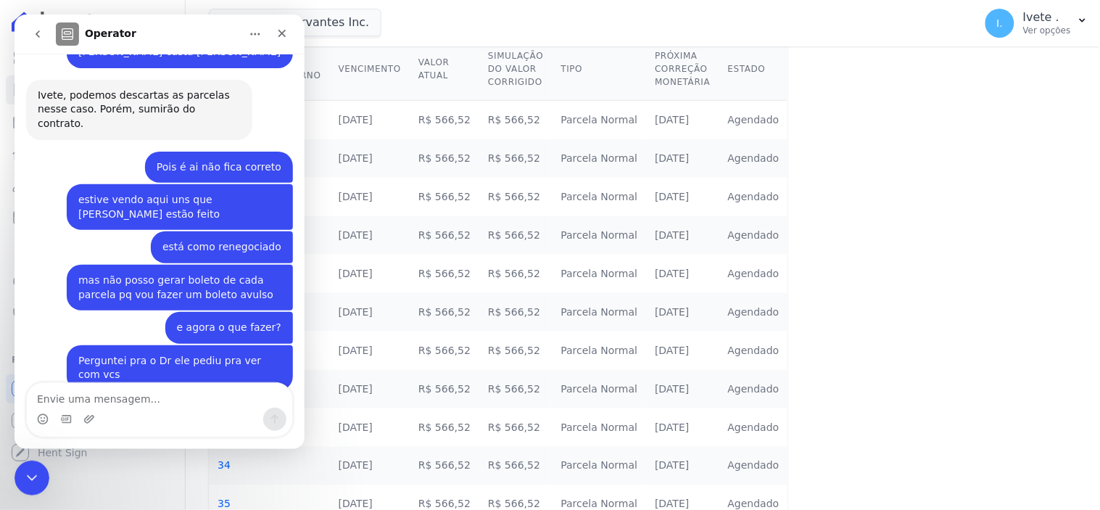
scroll to position [2716, 0]
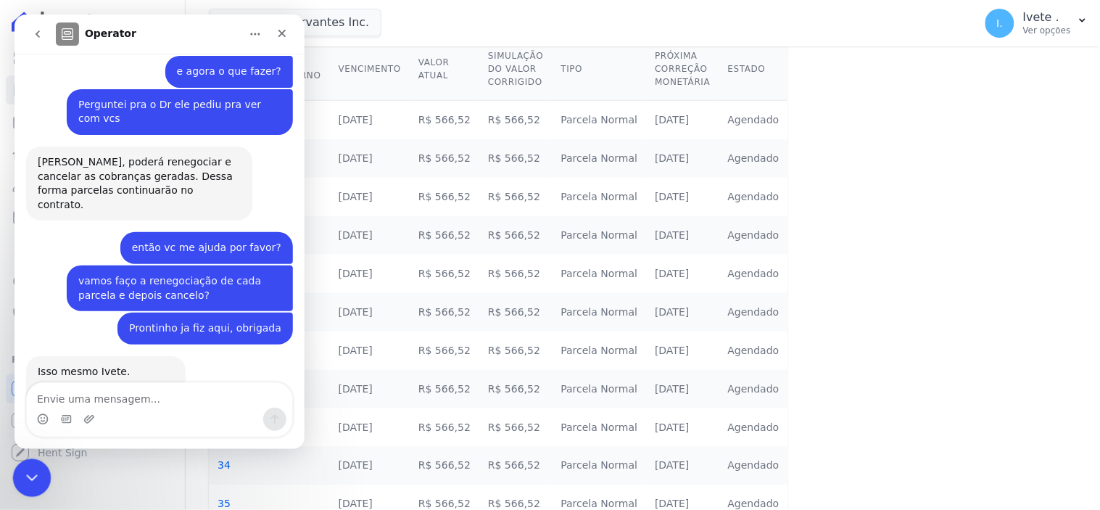
click at [30, 475] on icon "Encerramento do Messenger da Intercom" at bounding box center [29, 475] width 17 height 17
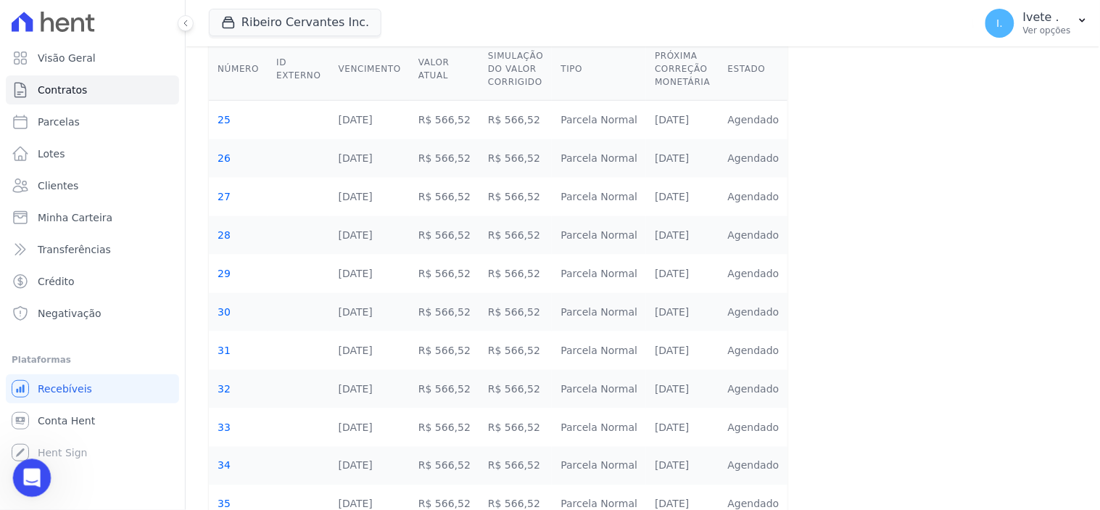
click at [30, 475] on icon "Abertura do Messenger da Intercom" at bounding box center [30, 476] width 24 height 24
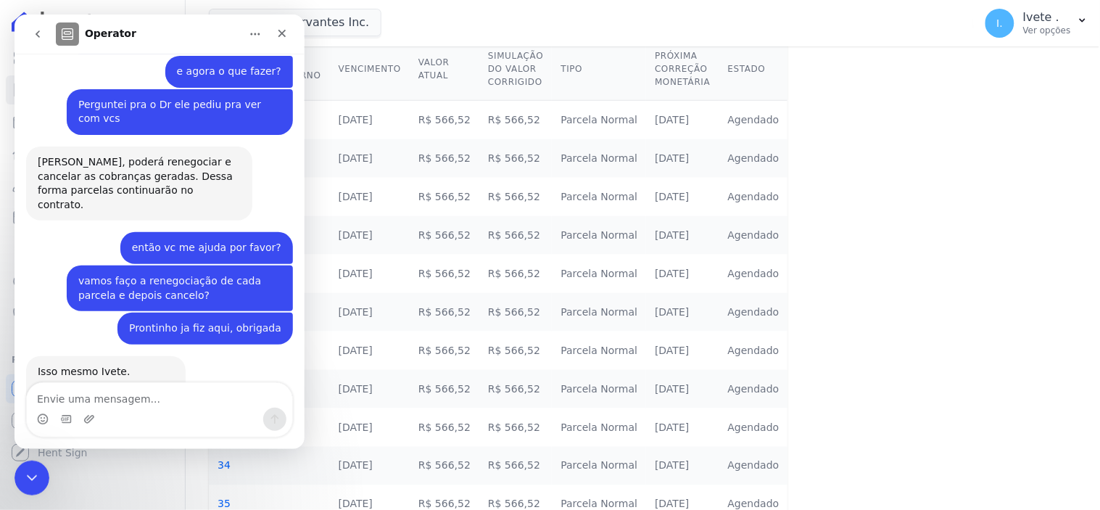
click at [33, 29] on icon "go back" at bounding box center [37, 34] width 12 height 12
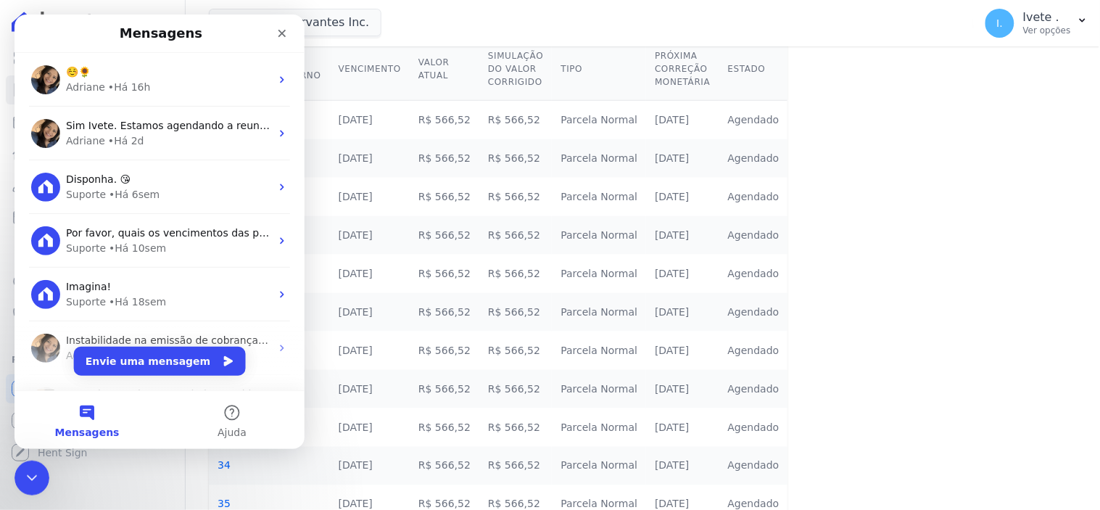
scroll to position [0, 0]
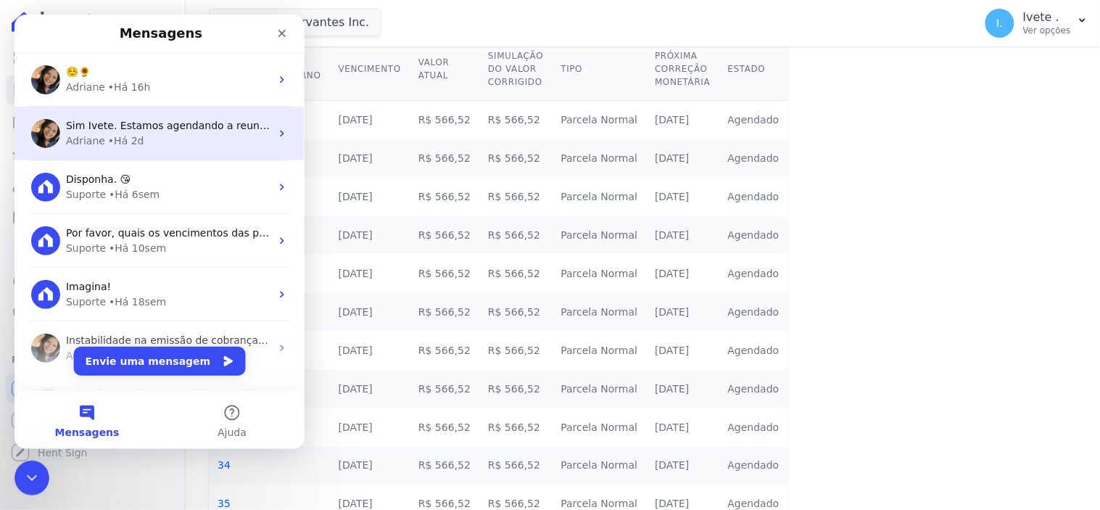
click at [170, 131] on span "Sim Ivete. Estamos agendando a reunião para que seja explicado e alinhado as in…" at bounding box center [301, 125] width 473 height 12
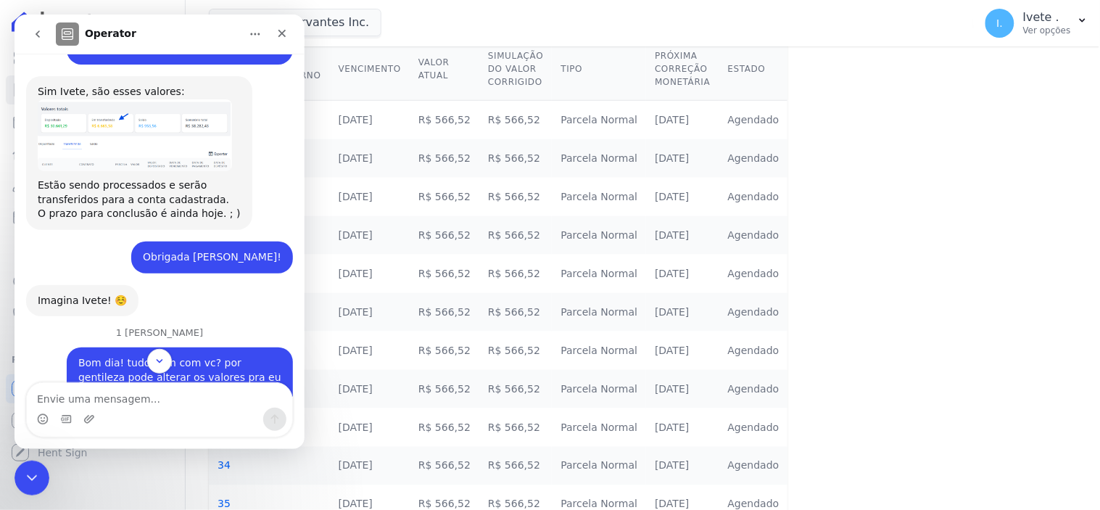
scroll to position [4029, 0]
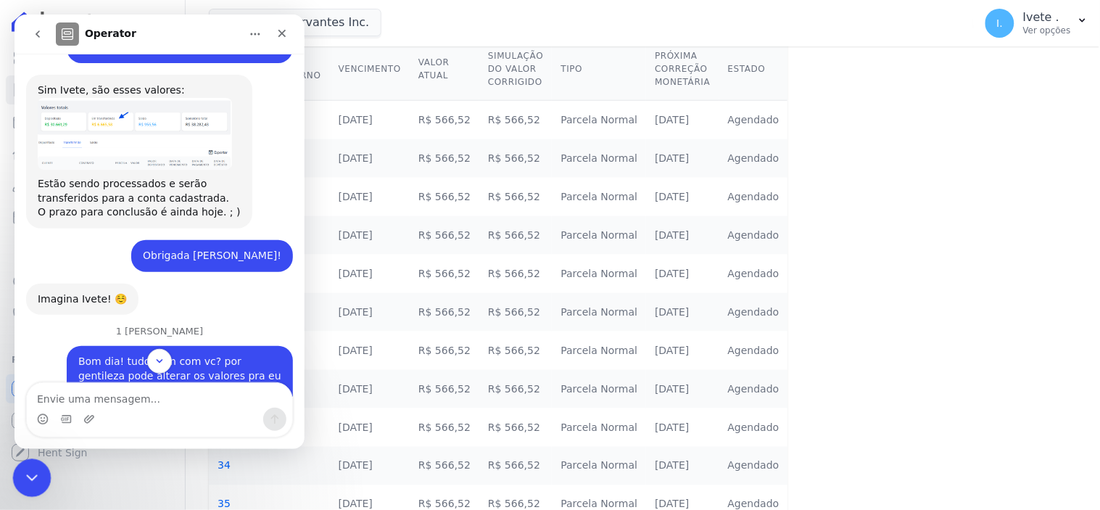
click at [29, 477] on icon "Encerramento do Messenger da Intercom" at bounding box center [30, 476] width 10 height 6
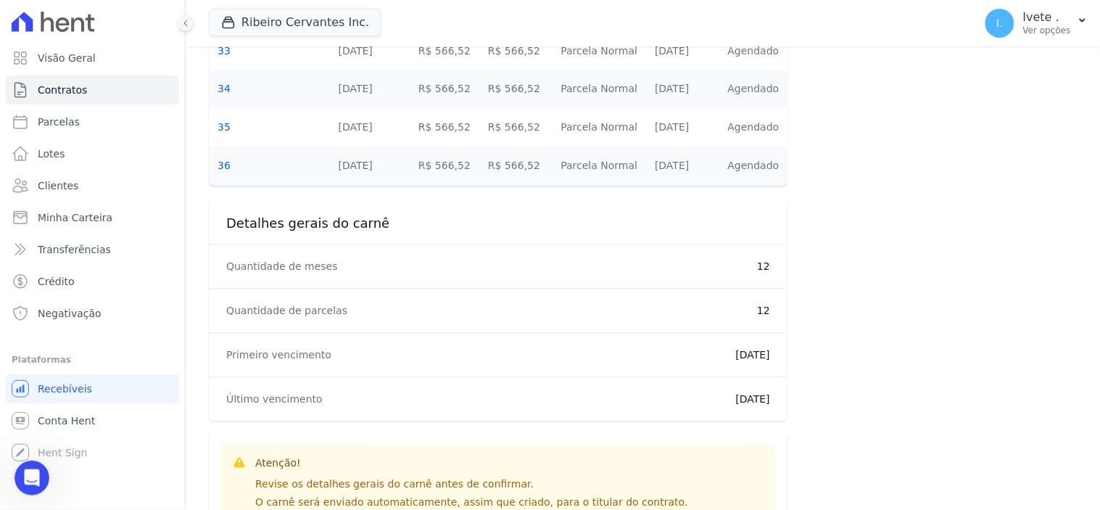
scroll to position [840, 0]
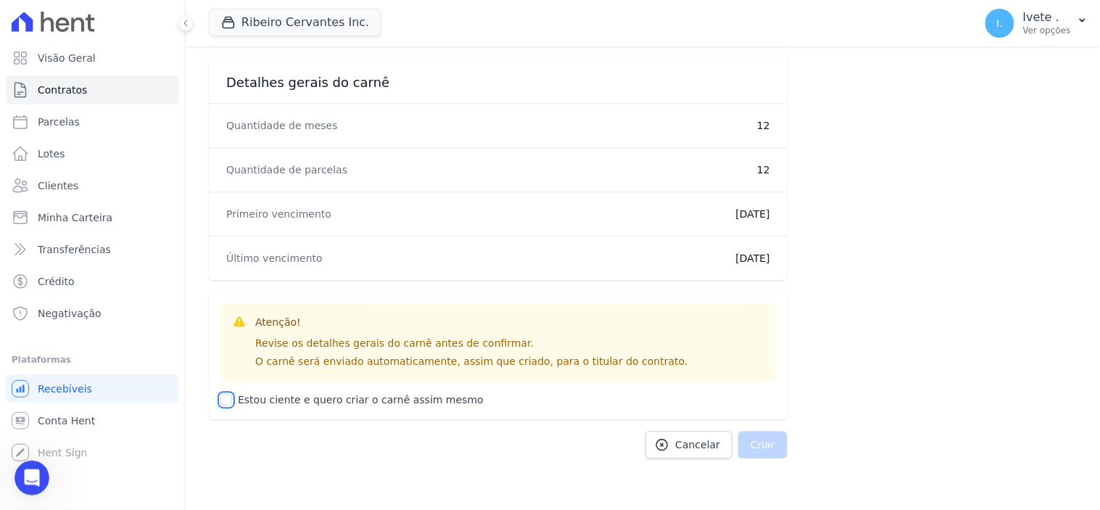
click at [228, 397] on input "Estou ciente e quero criar o carnê assim mesmo" at bounding box center [226, 400] width 12 height 12
checkbox input "true"
click at [766, 447] on button "Criar" at bounding box center [762, 445] width 49 height 28
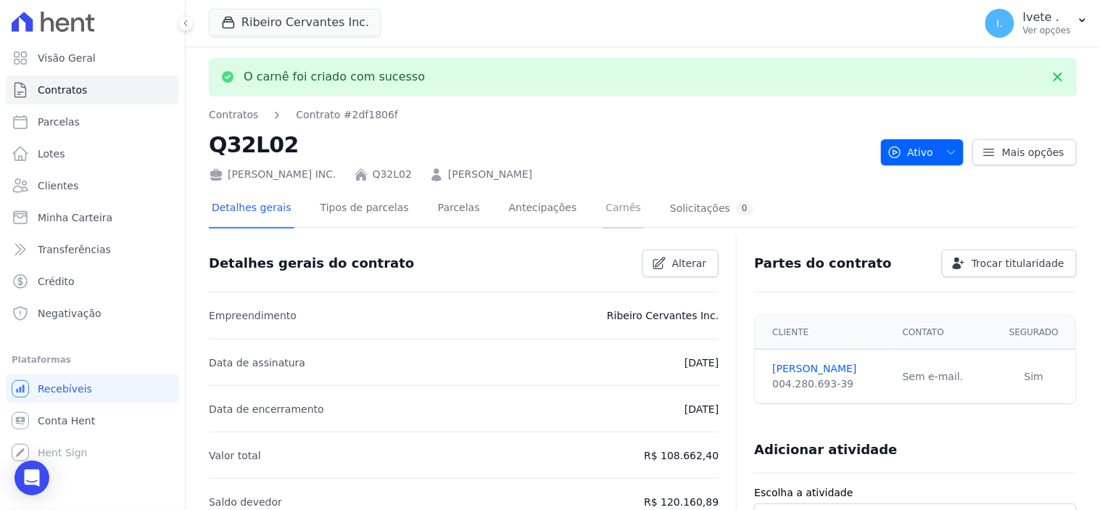
click at [602, 212] on link "Carnês" at bounding box center [622, 209] width 41 height 38
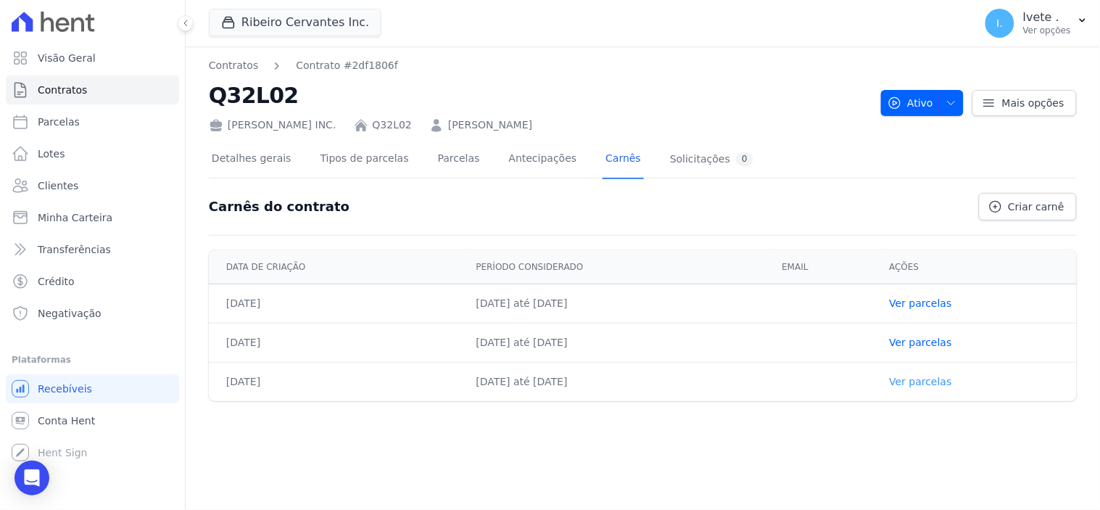
click at [937, 382] on link "Ver parcelas" at bounding box center [921, 382] width 62 height 12
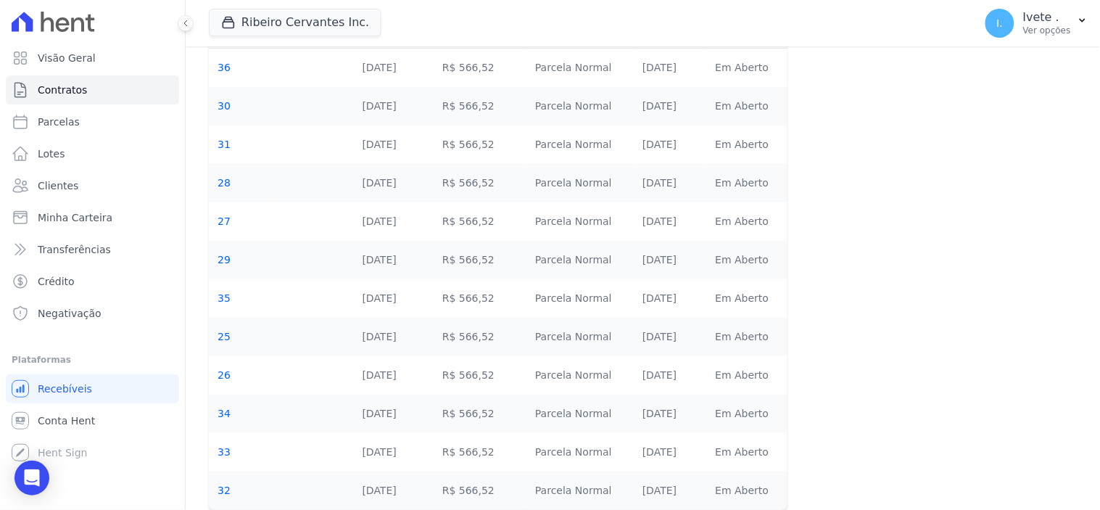
scroll to position [223, 0]
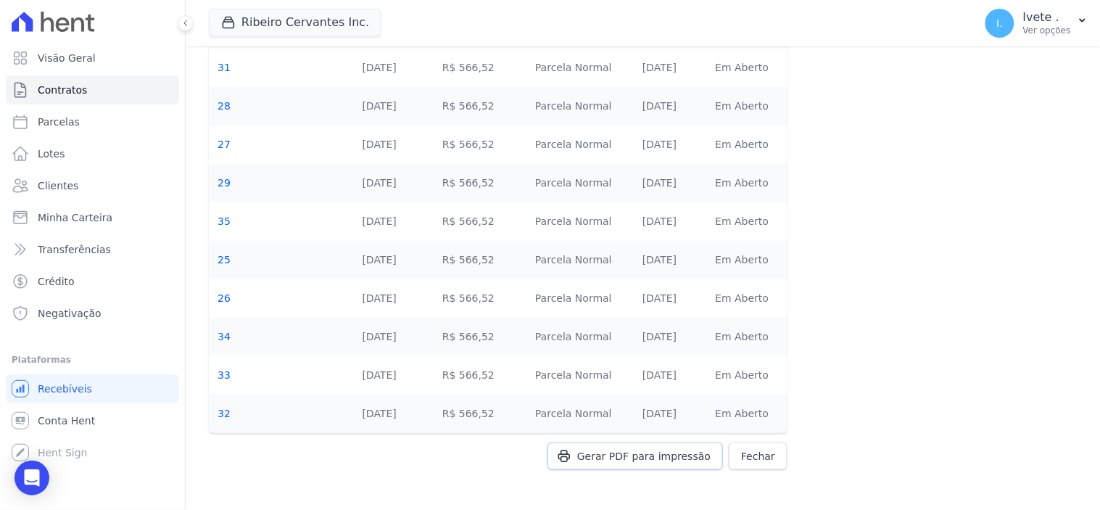
click at [639, 458] on span "Gerar PDF para impressão" at bounding box center [643, 456] width 133 height 15
click at [69, 425] on span "Conta Hent" at bounding box center [66, 420] width 57 height 15
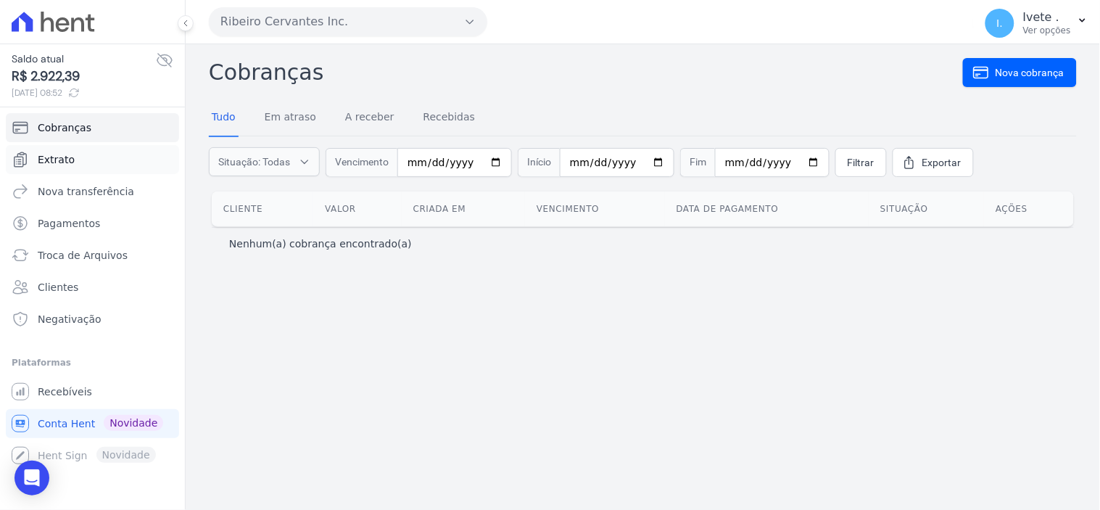
click at [61, 154] on span "Extrato" at bounding box center [56, 159] width 37 height 15
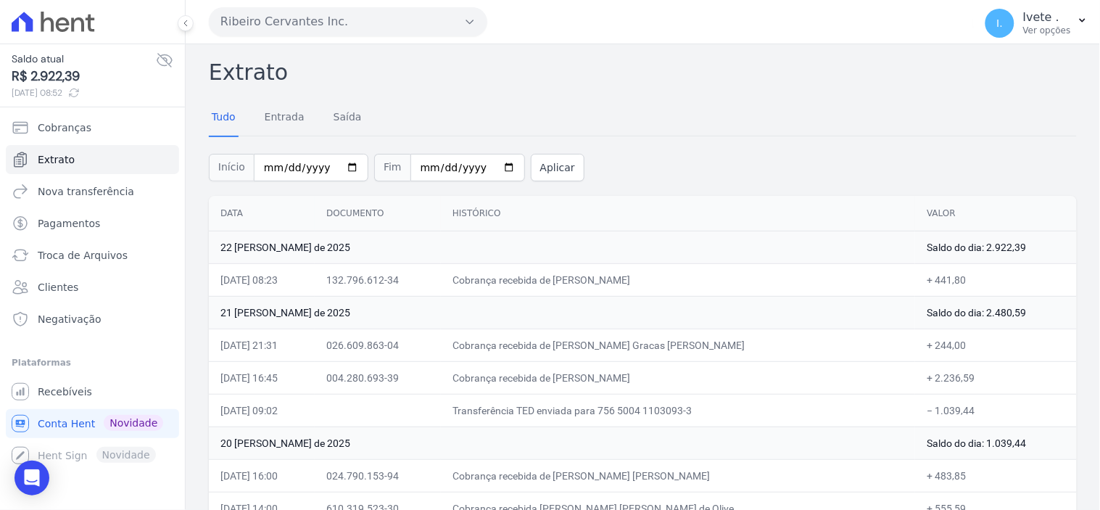
scroll to position [80, 0]
